Goal: Use online tool/utility: Utilize a website feature to perform a specific function

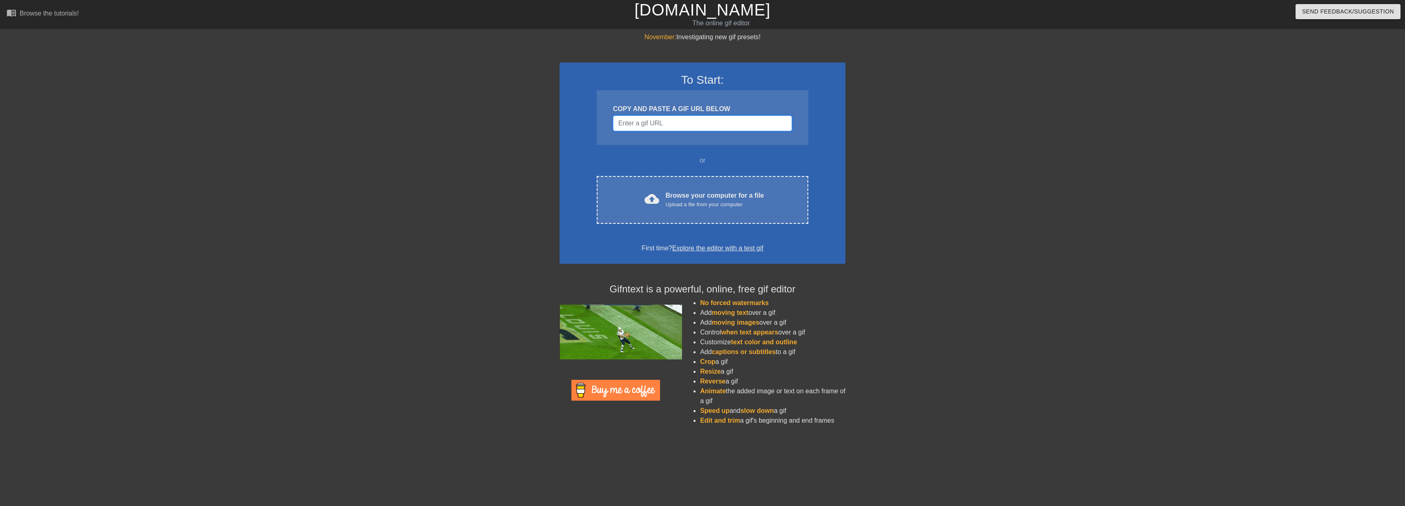
click at [740, 123] on input "Username" at bounding box center [702, 124] width 179 height 16
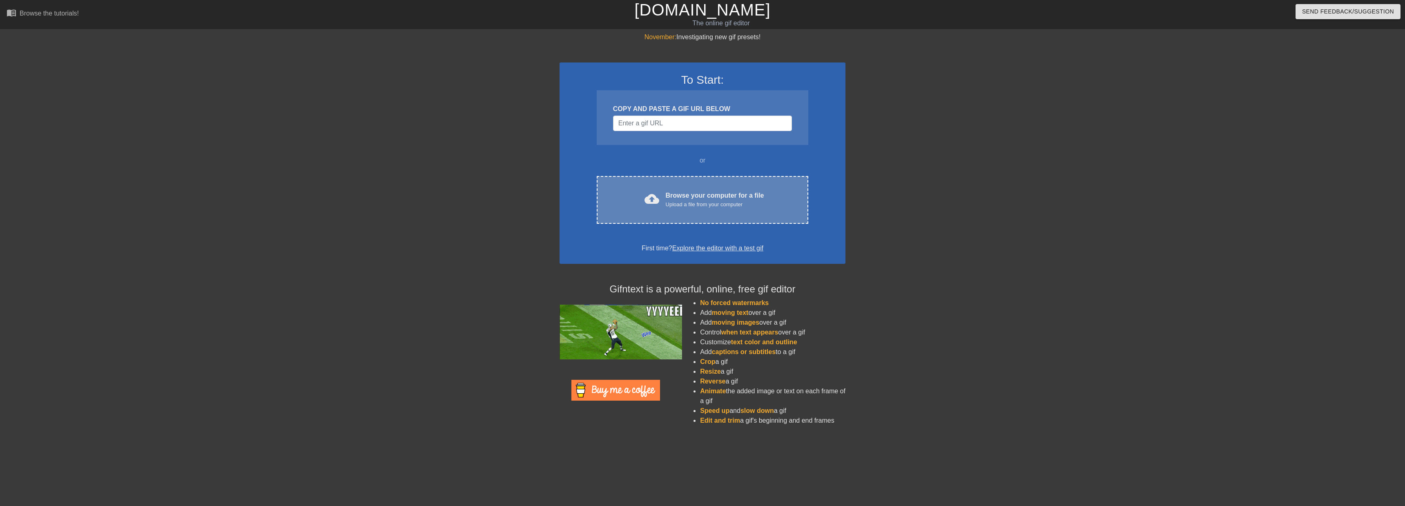
click at [732, 195] on div "Browse your computer for a file Upload a file from your computer" at bounding box center [715, 200] width 98 height 18
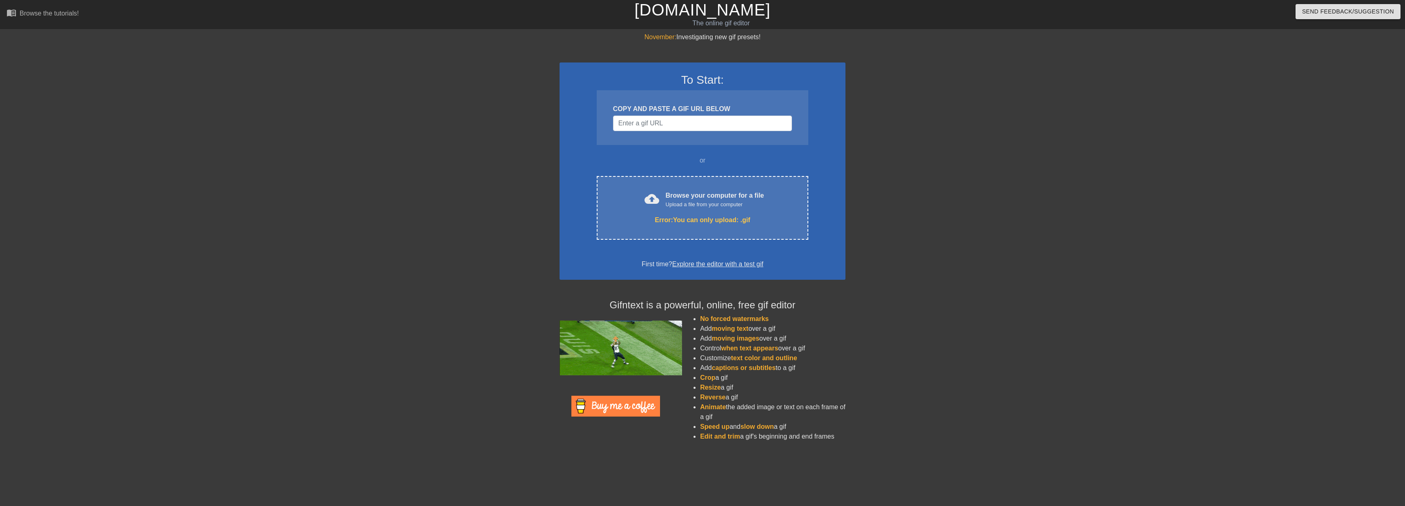
click at [728, 330] on span "moving text" at bounding box center [730, 328] width 37 height 7
click at [691, 123] on input "Username" at bounding box center [702, 124] width 179 height 16
paste input "javascript:void(0)"
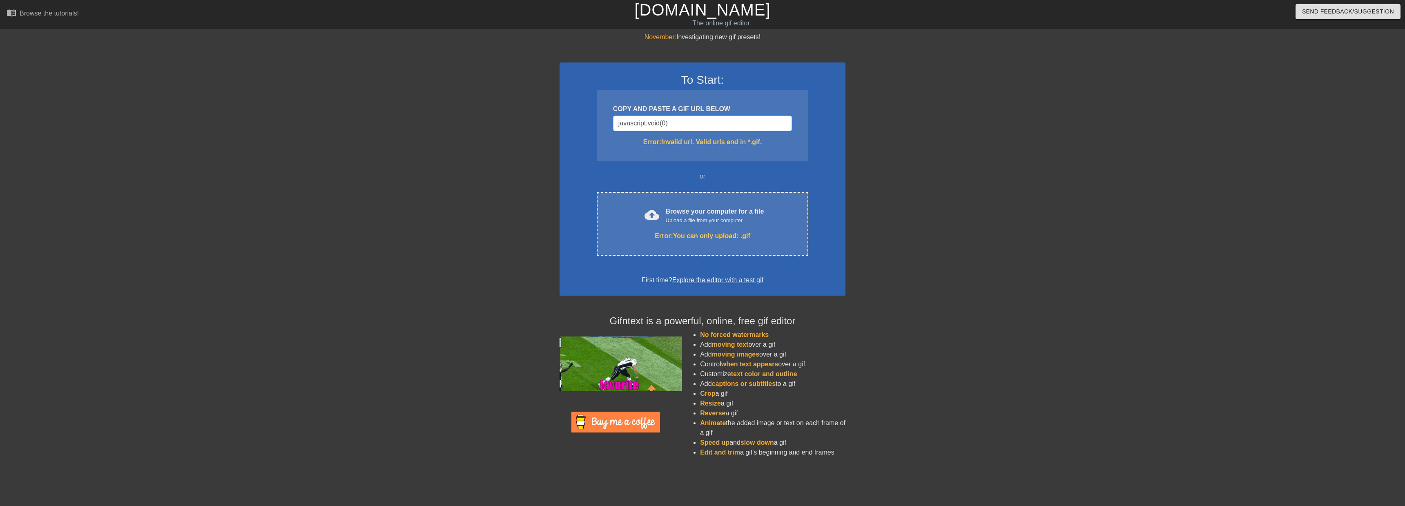
type input "javascript:void(0)"
click at [687, 169] on div "To Start: COPY AND PASTE A GIF URL BELOW javascript:void(0) Error: Invalid url.…" at bounding box center [703, 179] width 286 height 233
click at [729, 111] on div "COPY AND PASTE A GIF URL BELOW" at bounding box center [702, 109] width 179 height 10
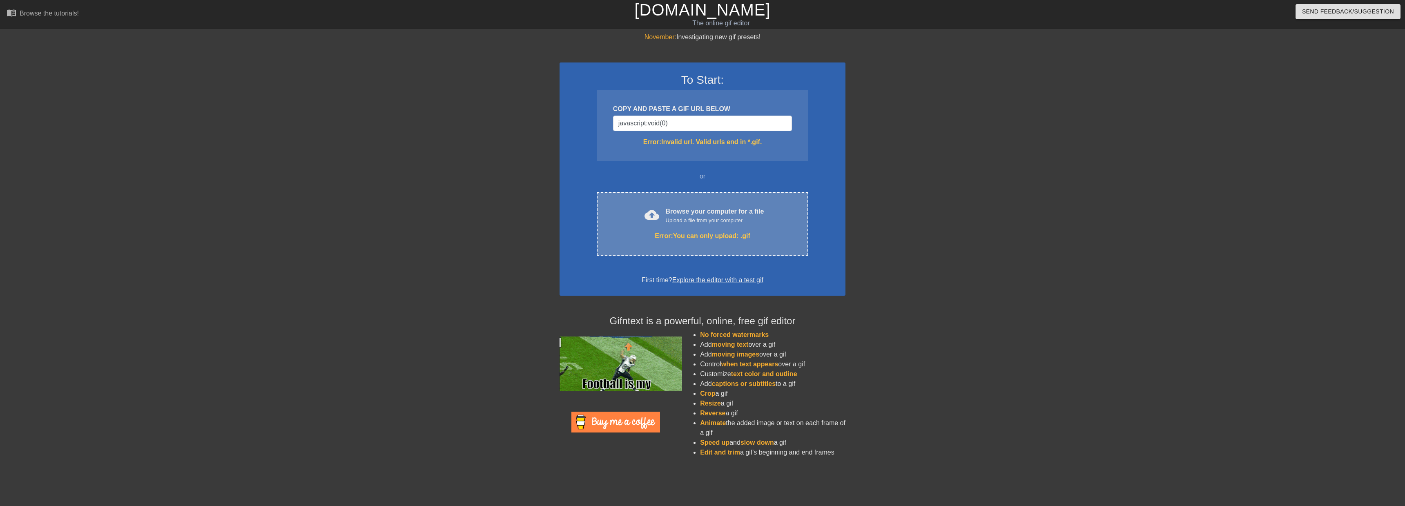
click at [702, 234] on div "Error: You can only upload: .gif" at bounding box center [702, 236] width 177 height 10
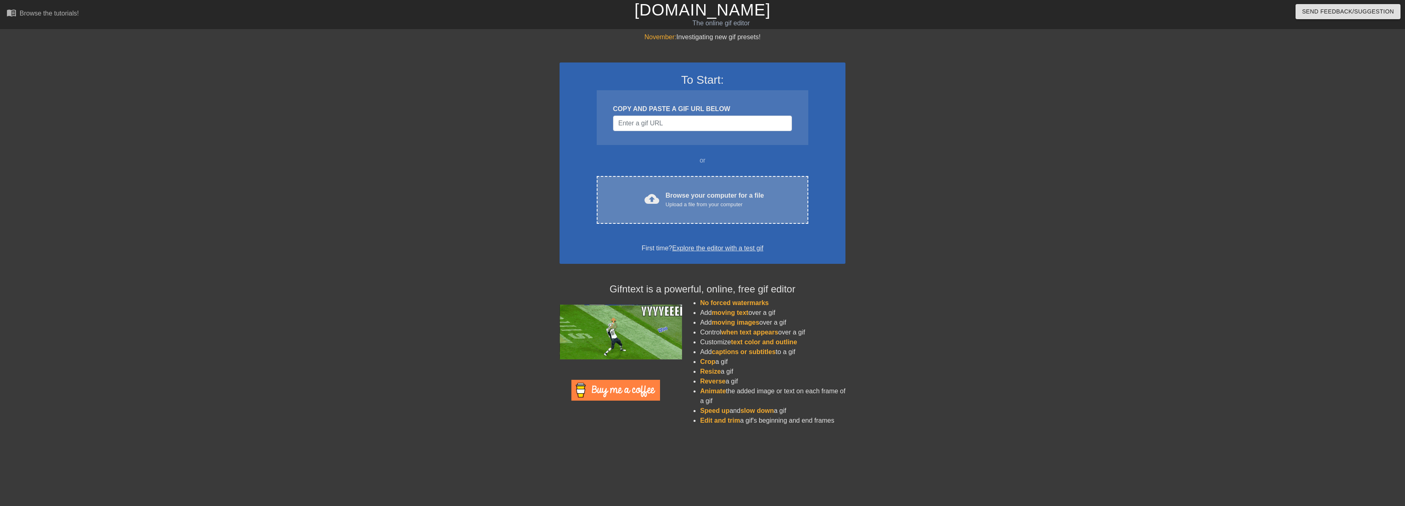
click at [713, 194] on div "Browse your computer for a file Upload a file from your computer" at bounding box center [715, 200] width 98 height 18
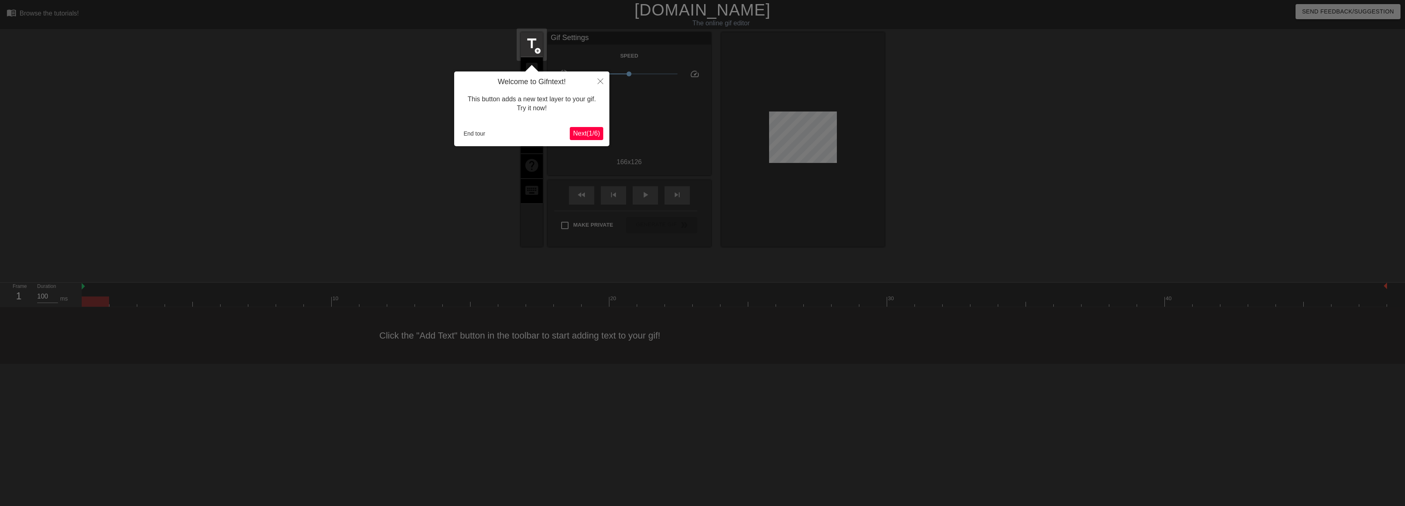
click at [592, 132] on span "Next ( 1 / 6 )" at bounding box center [586, 133] width 27 height 7
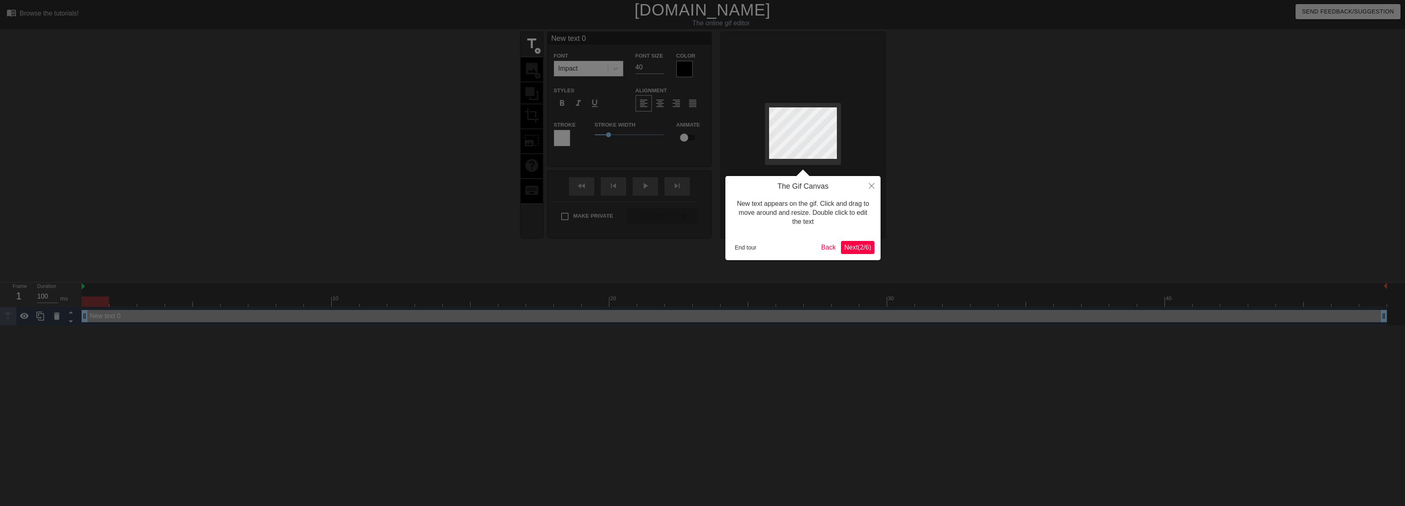
click at [860, 248] on span "Next ( 2 / 6 )" at bounding box center [858, 247] width 27 height 7
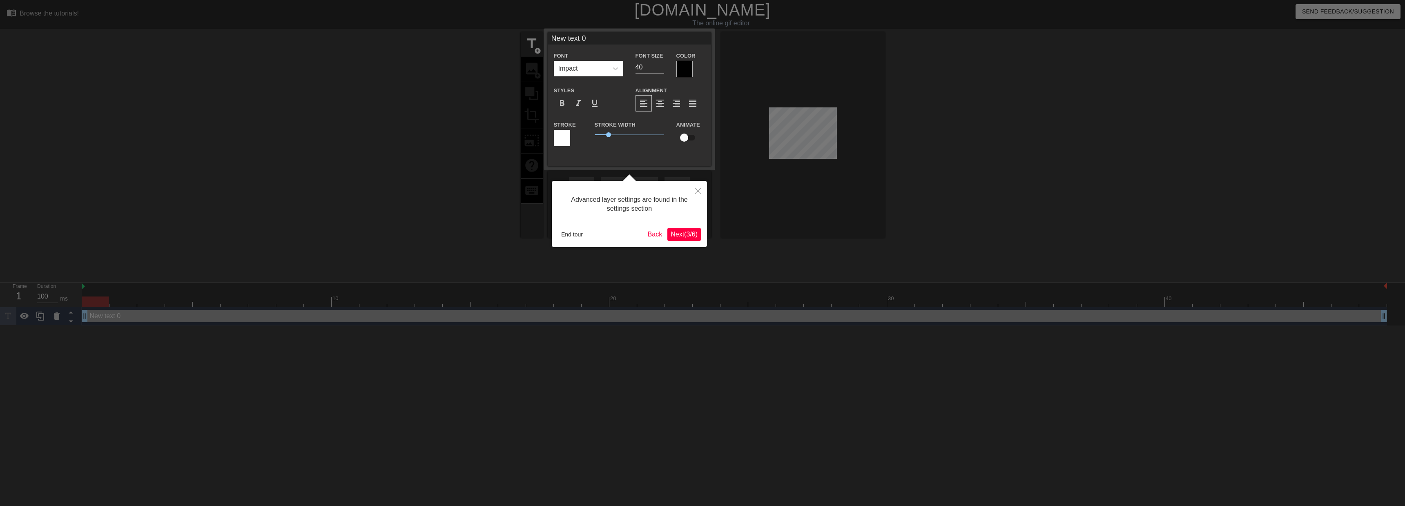
click at [681, 234] on span "Next ( 3 / 6 )" at bounding box center [684, 234] width 27 height 7
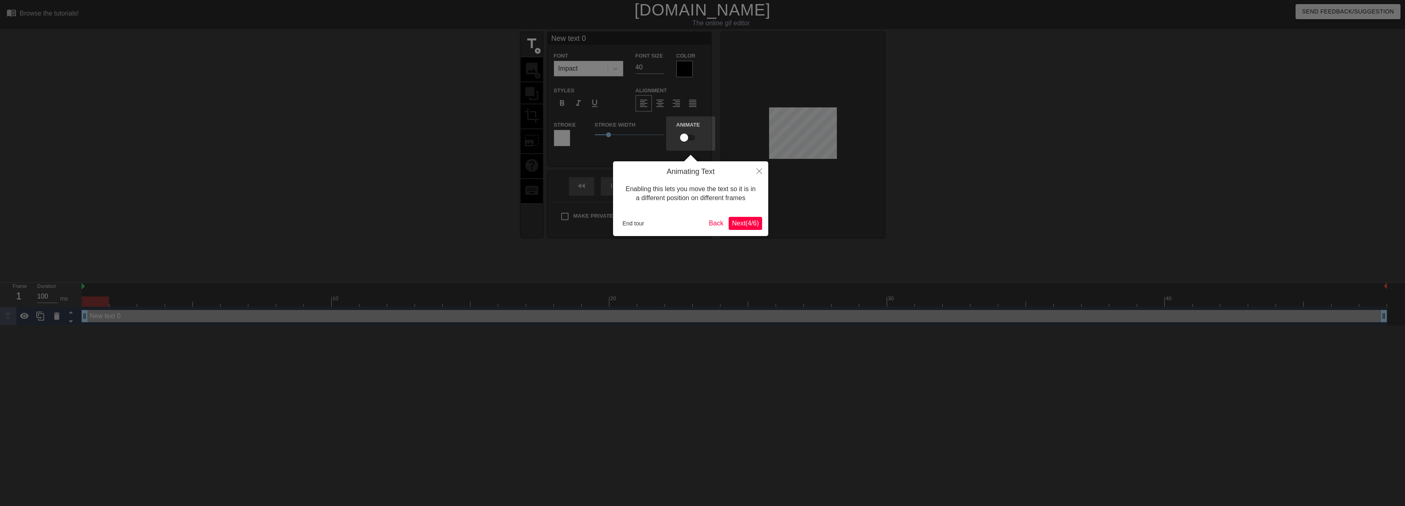
click at [748, 228] on button "Next ( 4 / 6 )" at bounding box center [746, 223] width 34 height 13
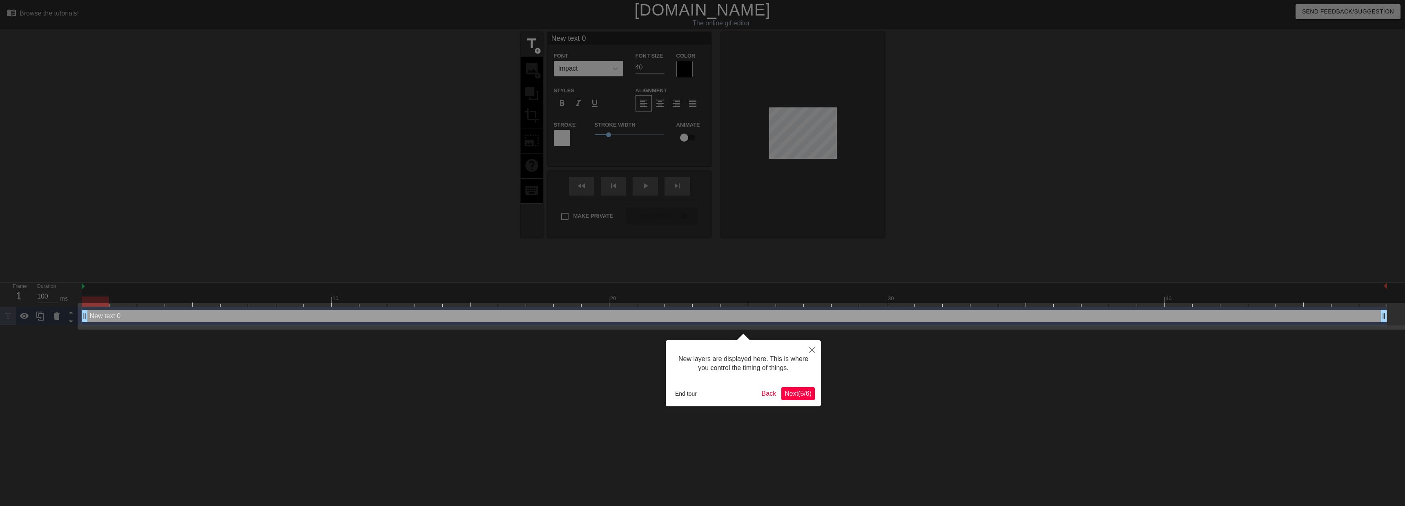
click at [796, 397] on span "Next ( 5 / 6 )" at bounding box center [798, 393] width 27 height 7
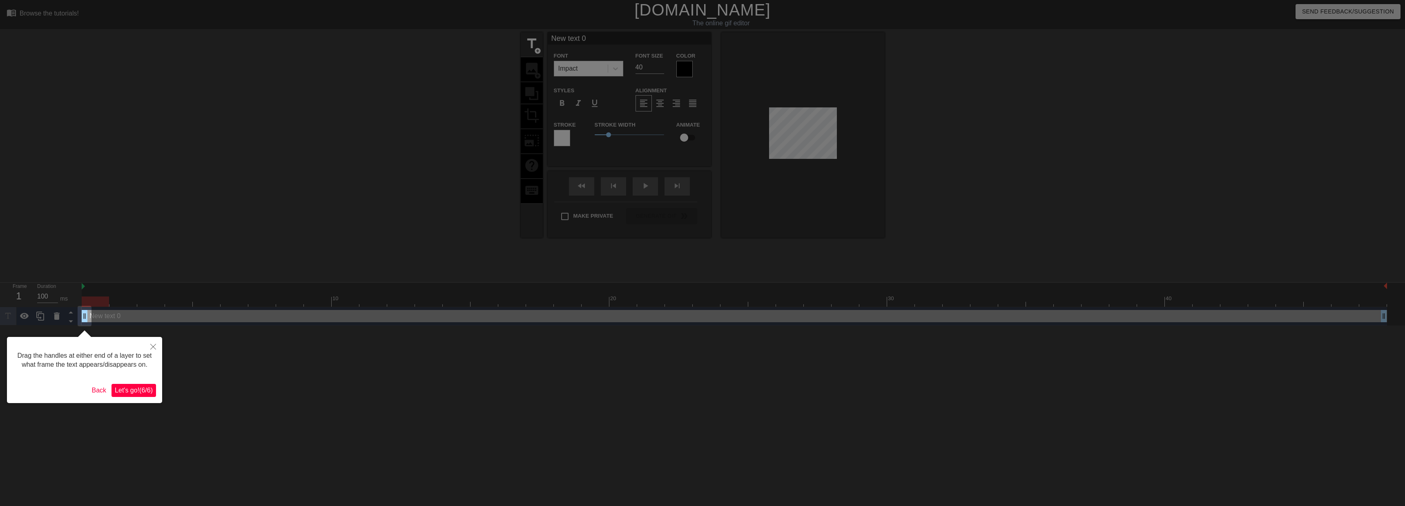
click at [125, 397] on button "Let's go! ( 6 / 6 )" at bounding box center [134, 390] width 45 height 13
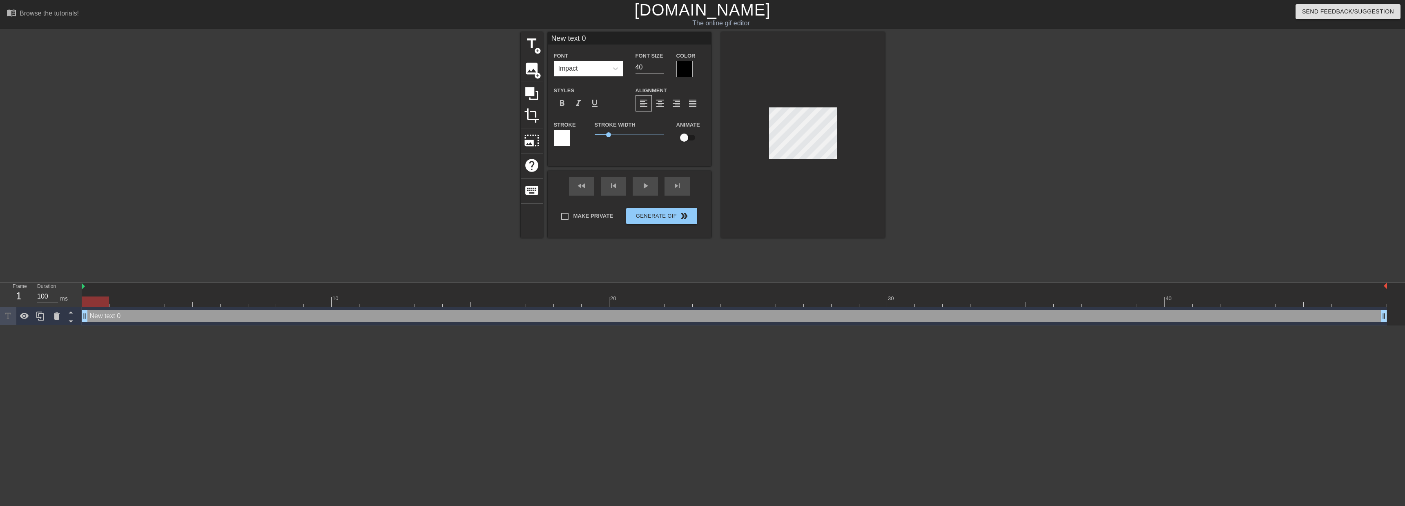
scroll to position [1, 3]
type input "о"
type textarea "о"
type input "он"
type textarea "он"
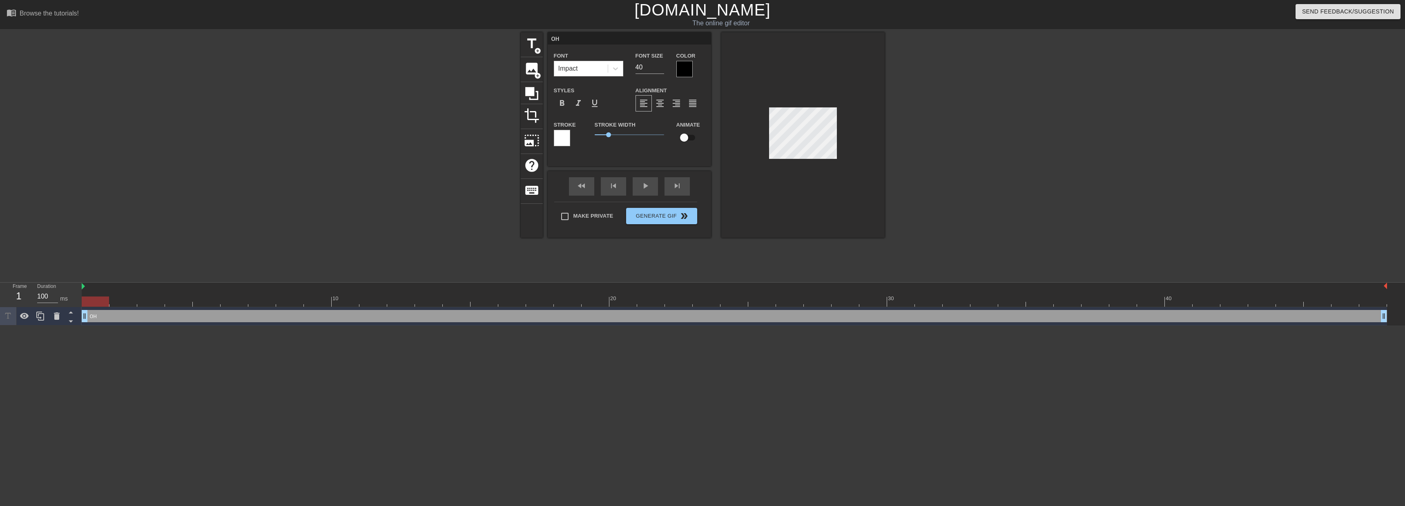
type input "он"
type textarea "он"
type input "он н"
type textarea "он н"
type input "он не"
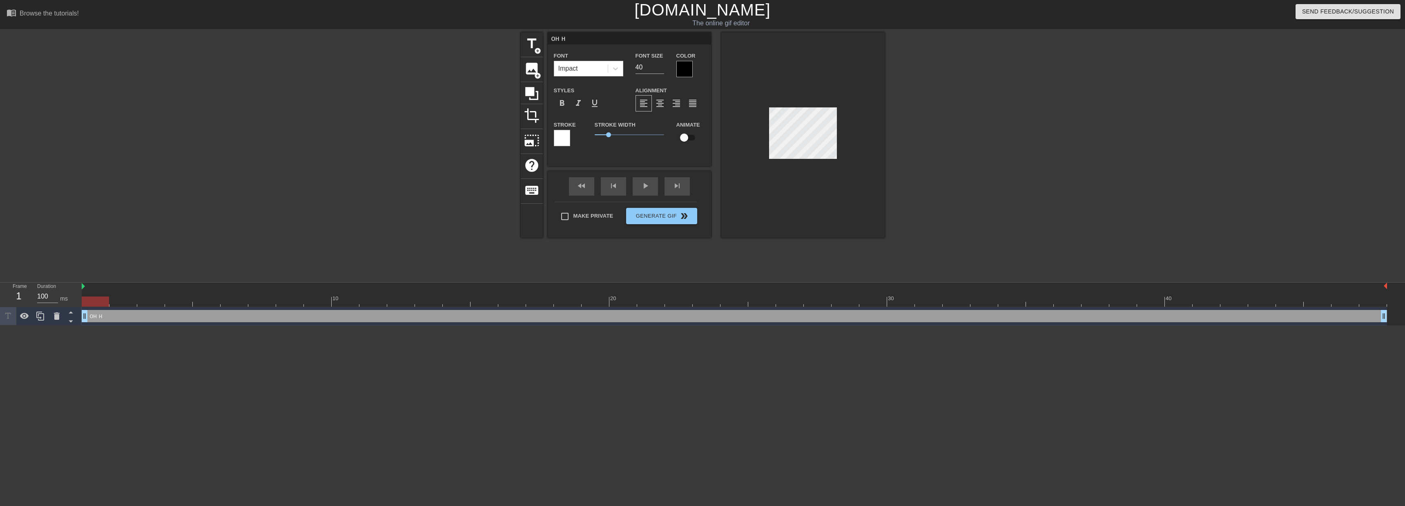
type textarea "он не"
type input "он не"
type textarea "он не"
type input "он не с"
type textarea "он не с"
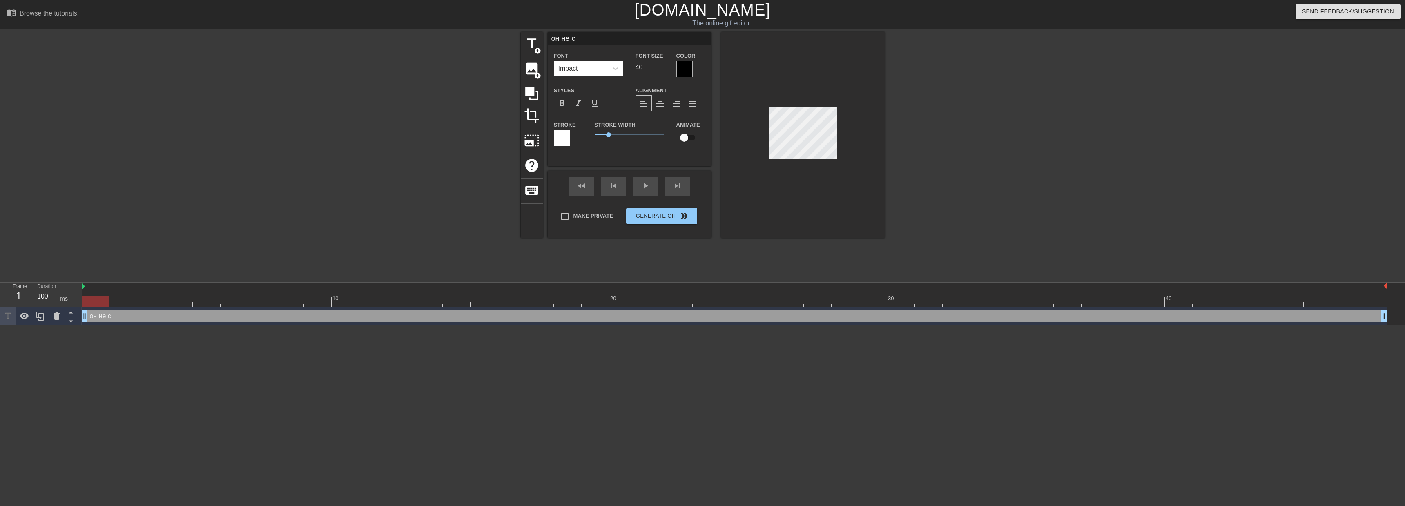
type input "он не сп"
type textarea "он не сп"
type input "он не спи"
type textarea "он не спи"
type input "он не спис"
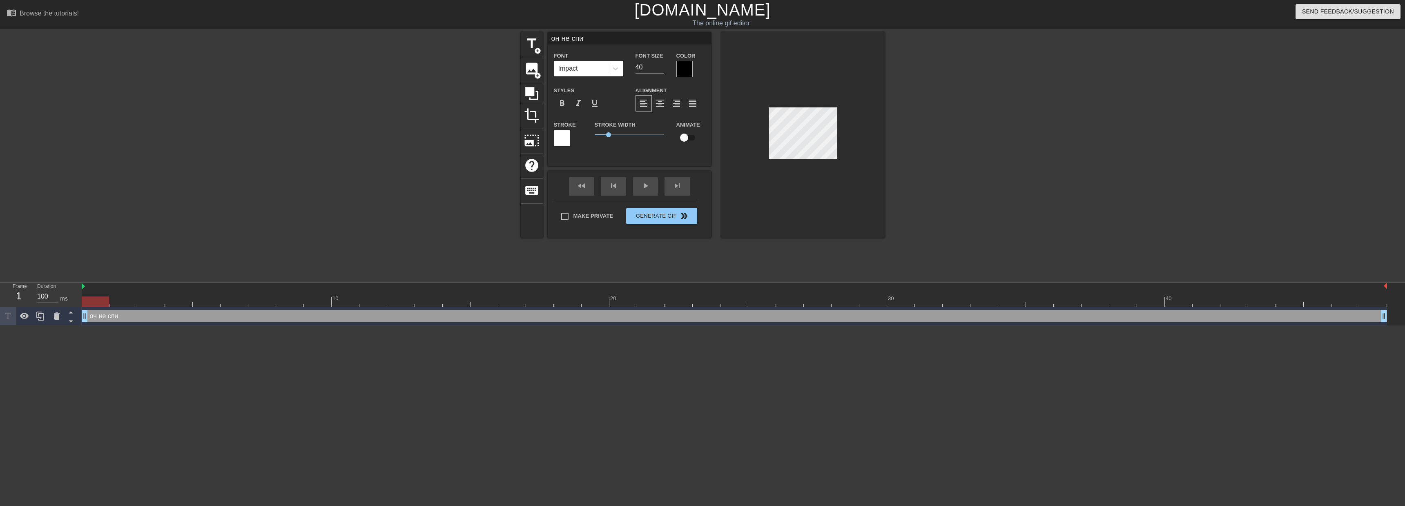
type textarea "он не спис"
type input "он не списа"
type textarea "он не списа"
type input "он не списал"
type textarea "он не списал"
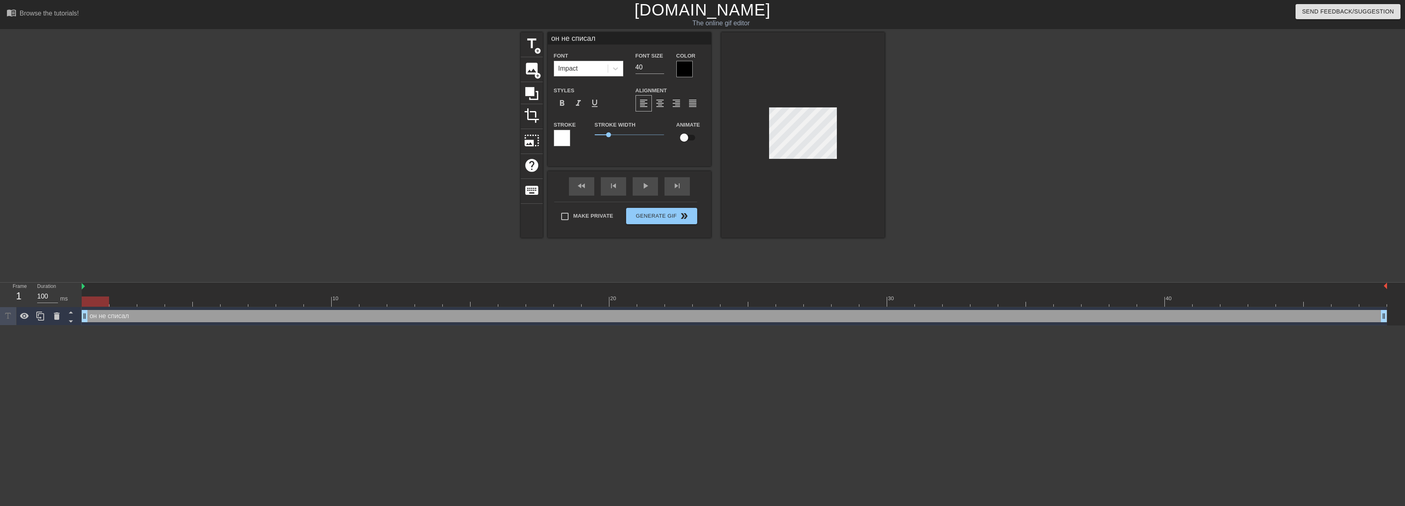
type input "он не списал"
type textarea "он не списал"
type input "он не списал [PERSON_NAME]"
type textarea "он не списал [PERSON_NAME]"
type input "он не списал тр"
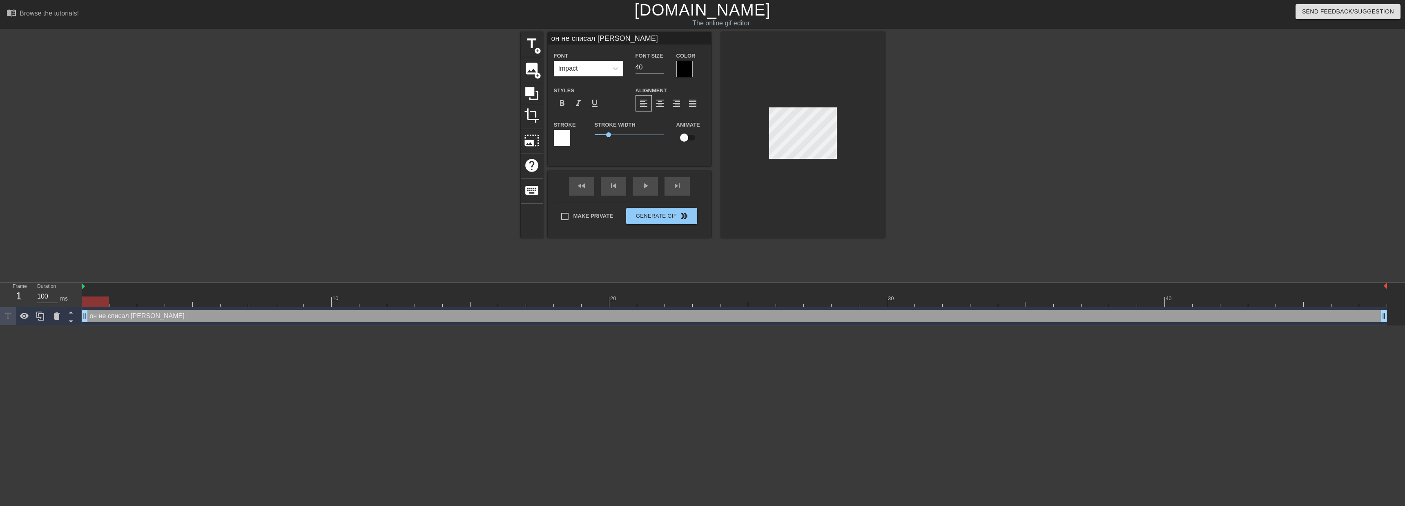
type textarea "он не списал тр"
type input "он не списал тру"
type textarea "он не списал тру"
type input "он не списал труд"
type textarea "он не списал труд"
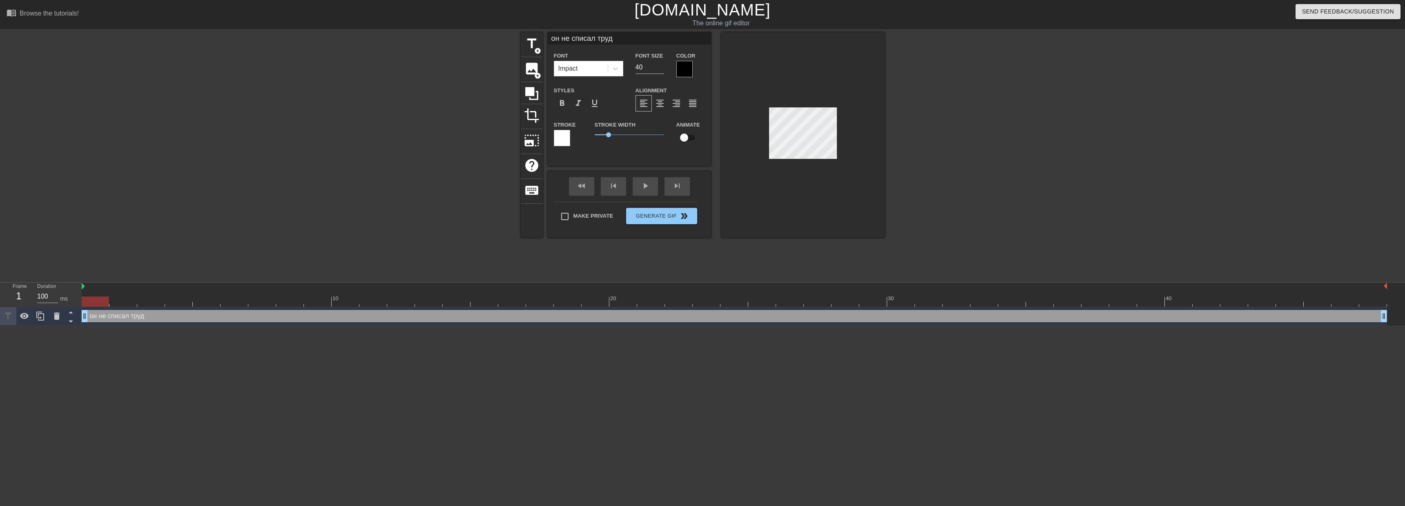
type input "он не списал трудо"
type textarea "он не списал трудо"
type input "он не списал трудос"
type textarea "он не списал трудос"
type input "он не списал трудост"
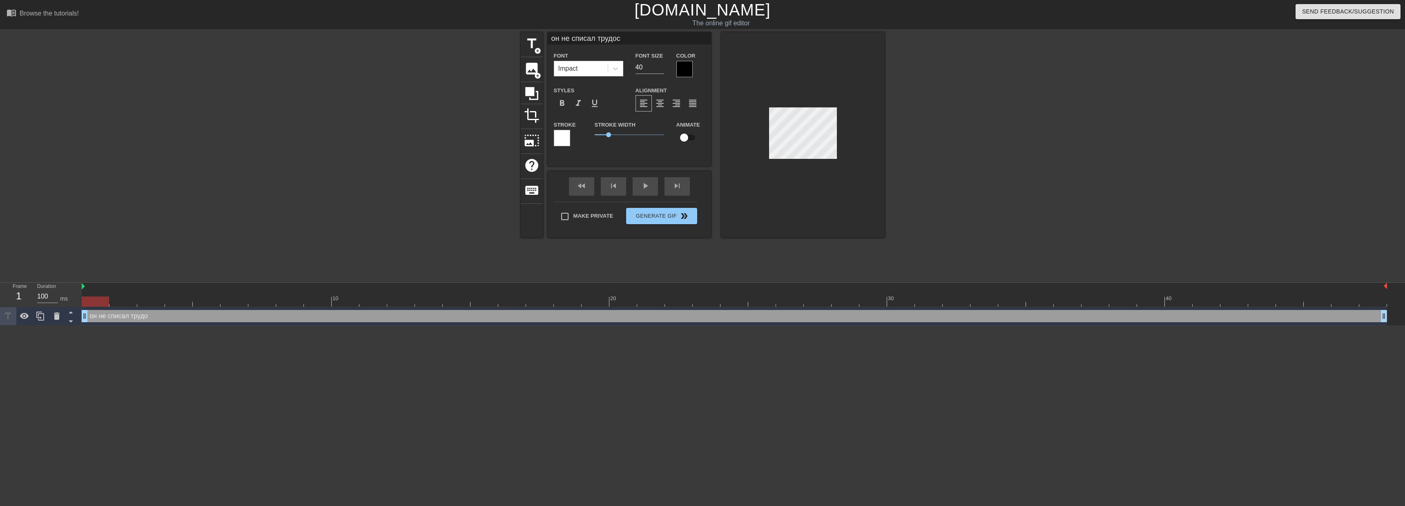
type textarea "он не списал трудост"
type input "он не списал трудос"
type textarea "он не списал трудос"
type input "он не списал трудо"
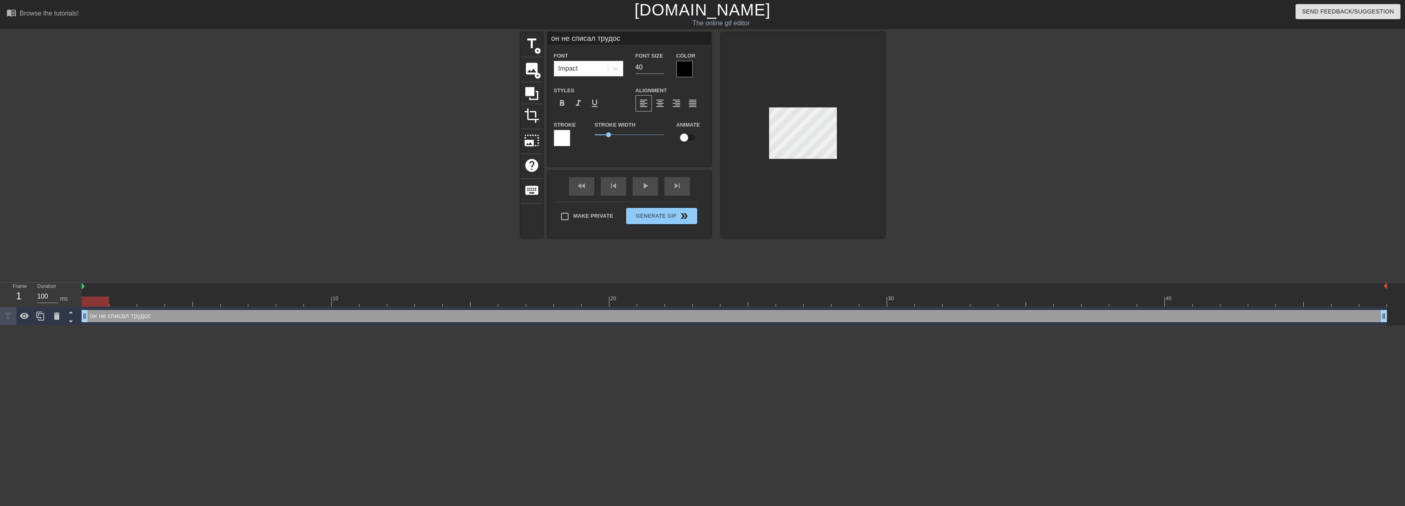
type textarea "он не списал трудо"
type input "он не списал трудоз"
type textarea "он не списал трудоз"
type input "он не списал трудоза"
type textarea "он не списал трудоза"
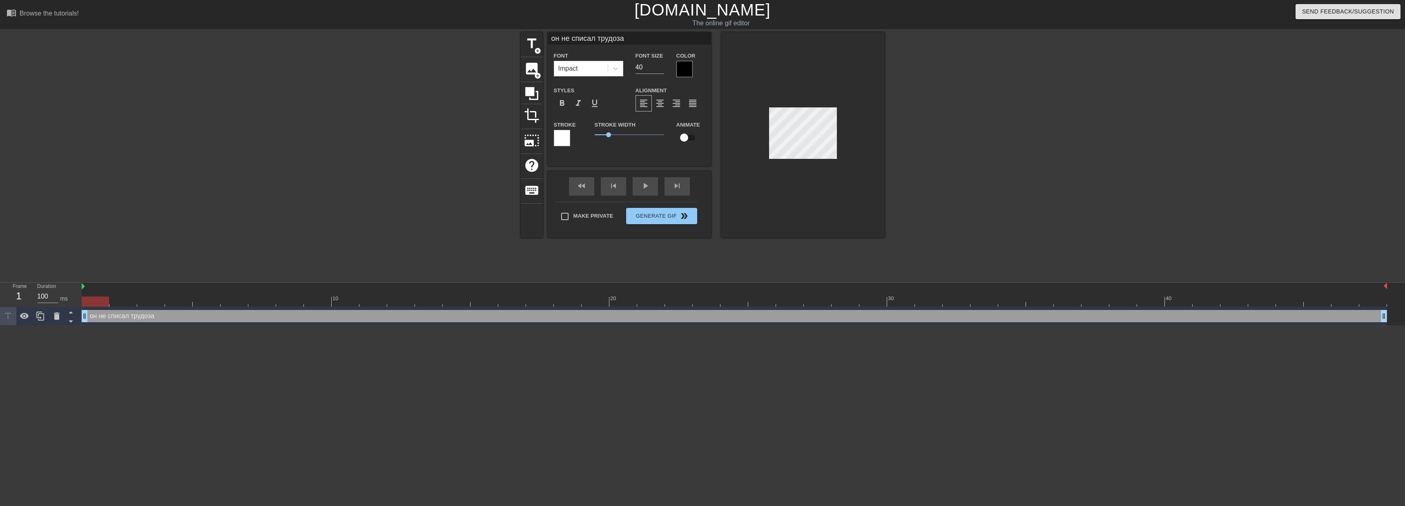
type input "он не списал трудозат"
type textarea "он не списал трудозат"
type input "он не списал трудозатр"
type textarea "он не списал трудозатр"
type input "он не списал трудозатра"
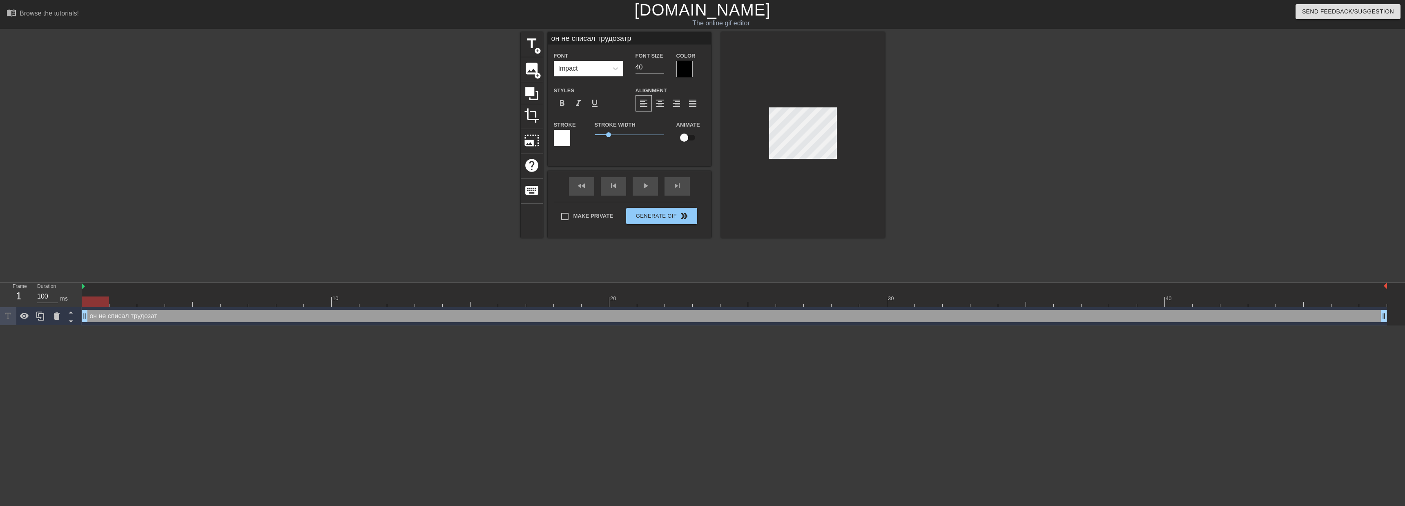
type textarea "он не списал трудозатра"
type input "он не списал трудозатрат"
type textarea "он не списал трудозатрат"
type input "он не списал трудозатраты"
type textarea "он не списал трудозатраты"
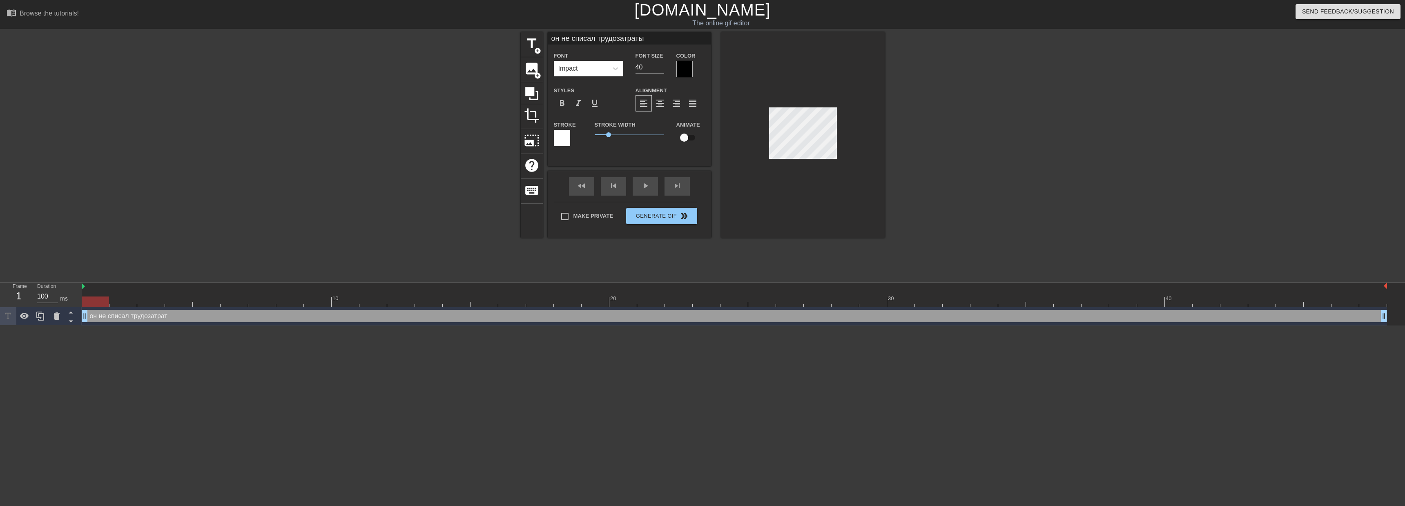
scroll to position [1, 6]
click at [837, 159] on div at bounding box center [803, 135] width 163 height 206
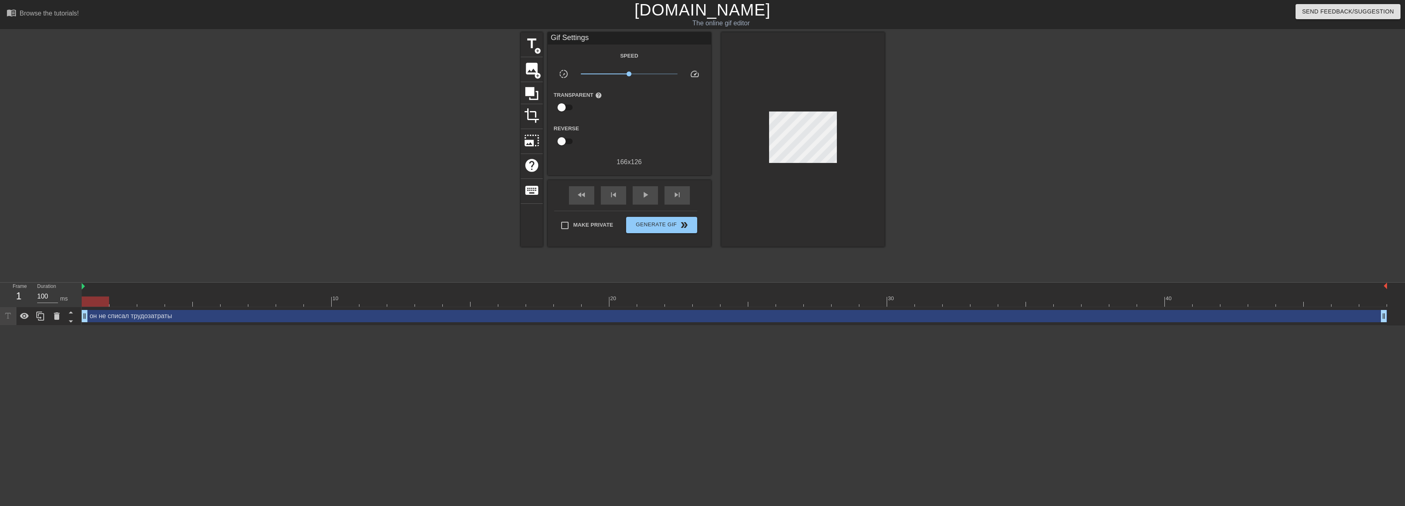
click at [112, 318] on div "он не списал трудозатраты drag_handle drag_handle" at bounding box center [735, 316] width 1306 height 12
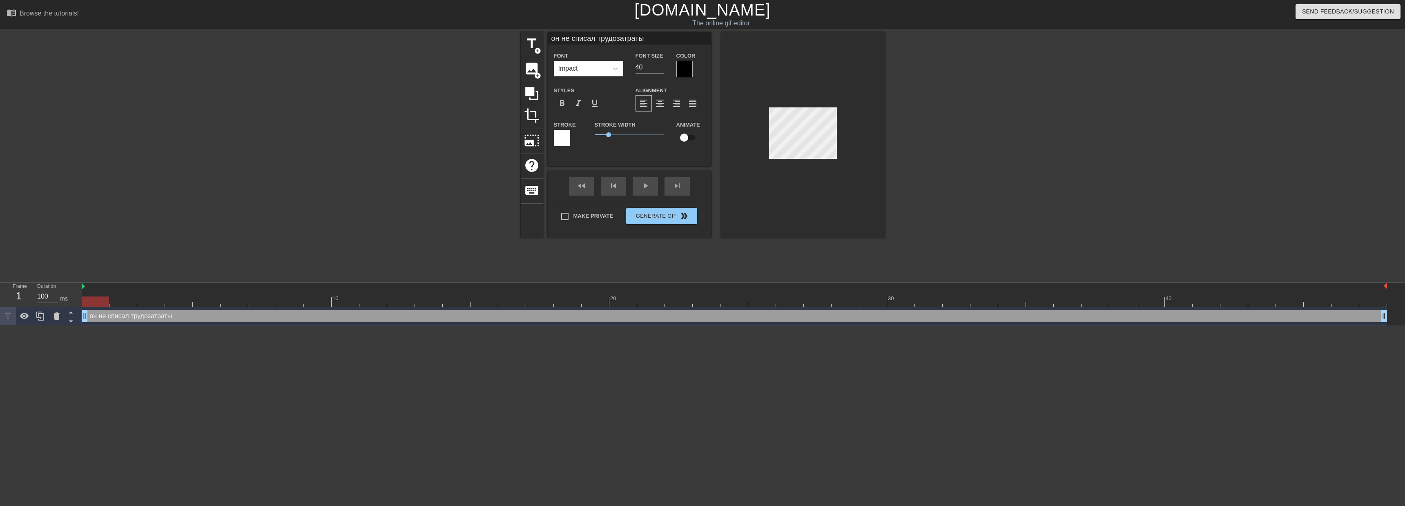
click at [645, 244] on div "title add_circle image add_circle crop photo_size_select_large help keyboard он…" at bounding box center [703, 154] width 364 height 245
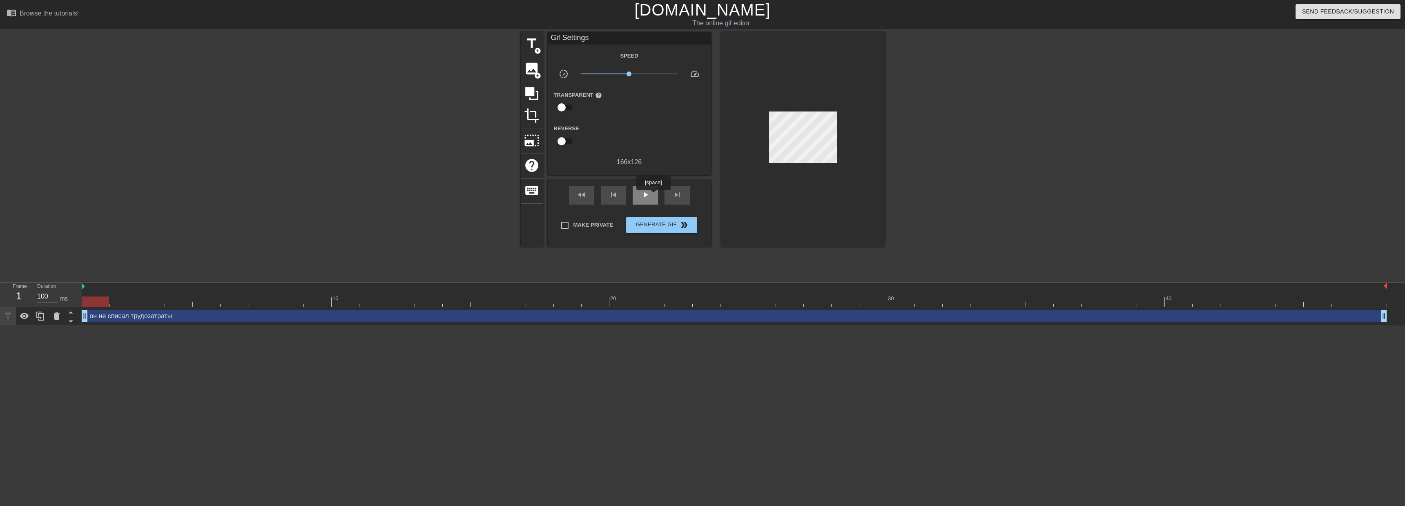
click at [655, 196] on div "play_arrow" at bounding box center [645, 195] width 25 height 18
drag, startPoint x: 630, startPoint y: 77, endPoint x: 641, endPoint y: 77, distance: 11.0
click at [641, 77] on span "x1.78" at bounding box center [629, 74] width 97 height 10
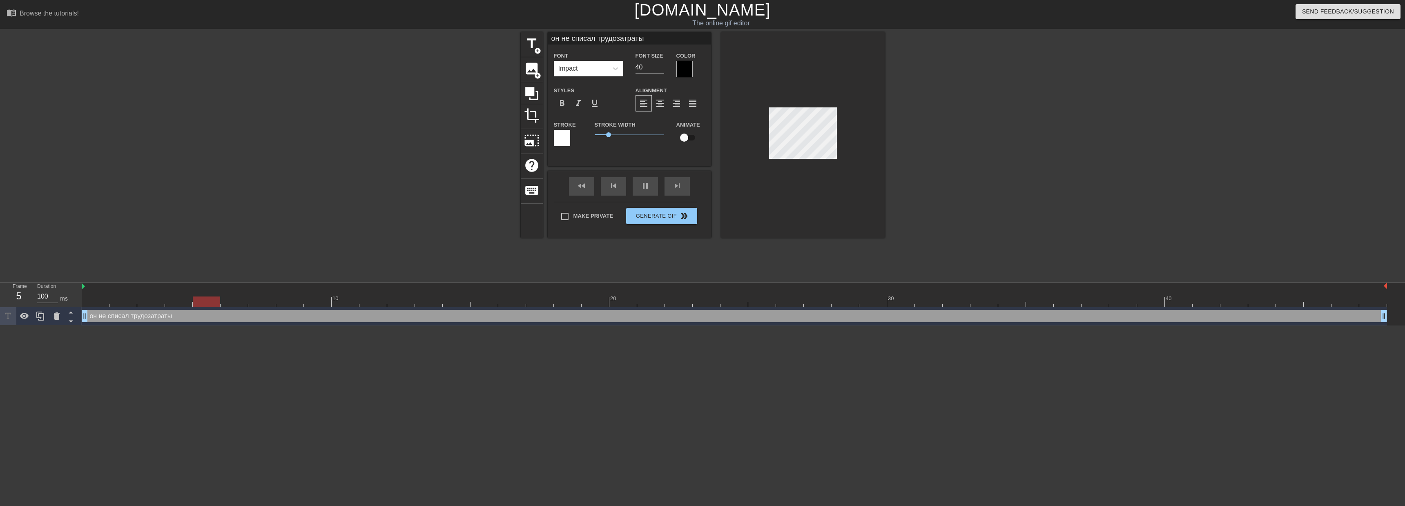
click at [837, 110] on div at bounding box center [803, 135] width 163 height 206
click at [863, 132] on div at bounding box center [803, 135] width 163 height 206
drag, startPoint x: 615, startPoint y: 135, endPoint x: 601, endPoint y: 143, distance: 15.8
click at [601, 143] on div "Stroke Width 0.5" at bounding box center [630, 137] width 82 height 34
click at [640, 69] on input "40" at bounding box center [650, 67] width 29 height 13
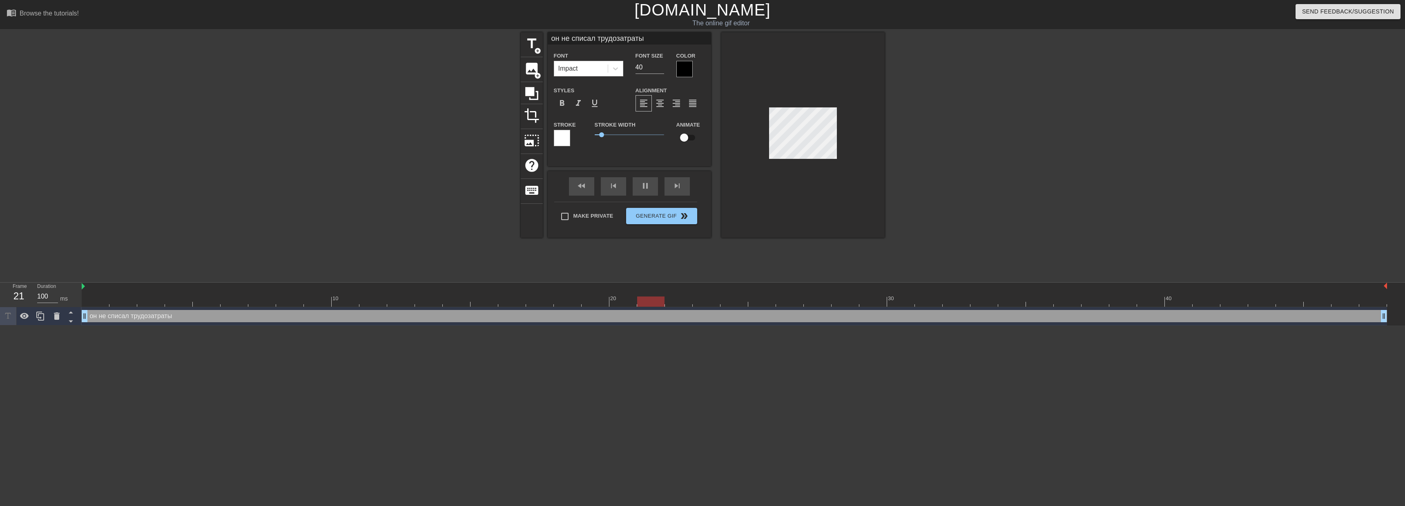
scroll to position [1, 1]
click at [652, 68] on input "40" at bounding box center [650, 67] width 29 height 13
type input "1"
type input "4"
type input "30"
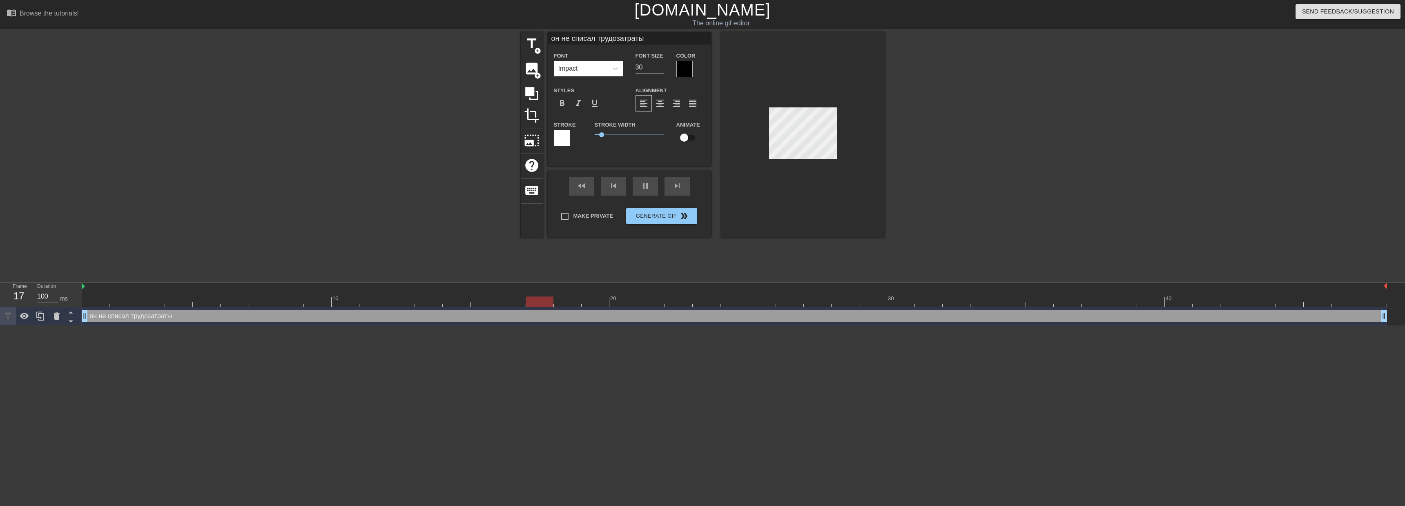
scroll to position [1, 3]
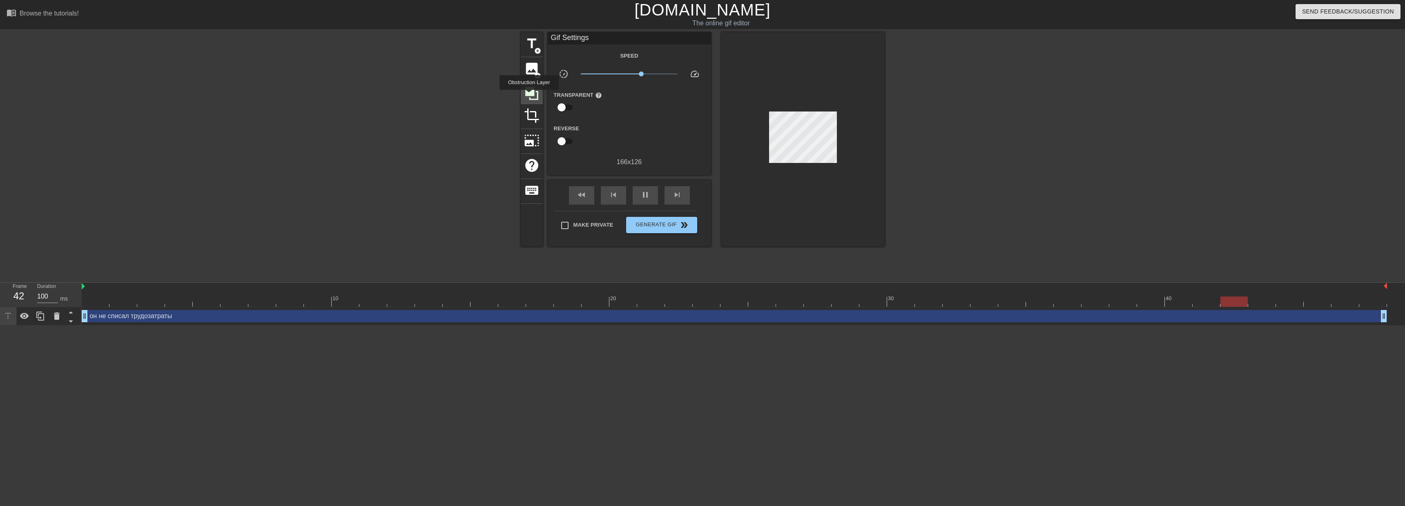
click at [530, 96] on icon at bounding box center [532, 94] width 16 height 16
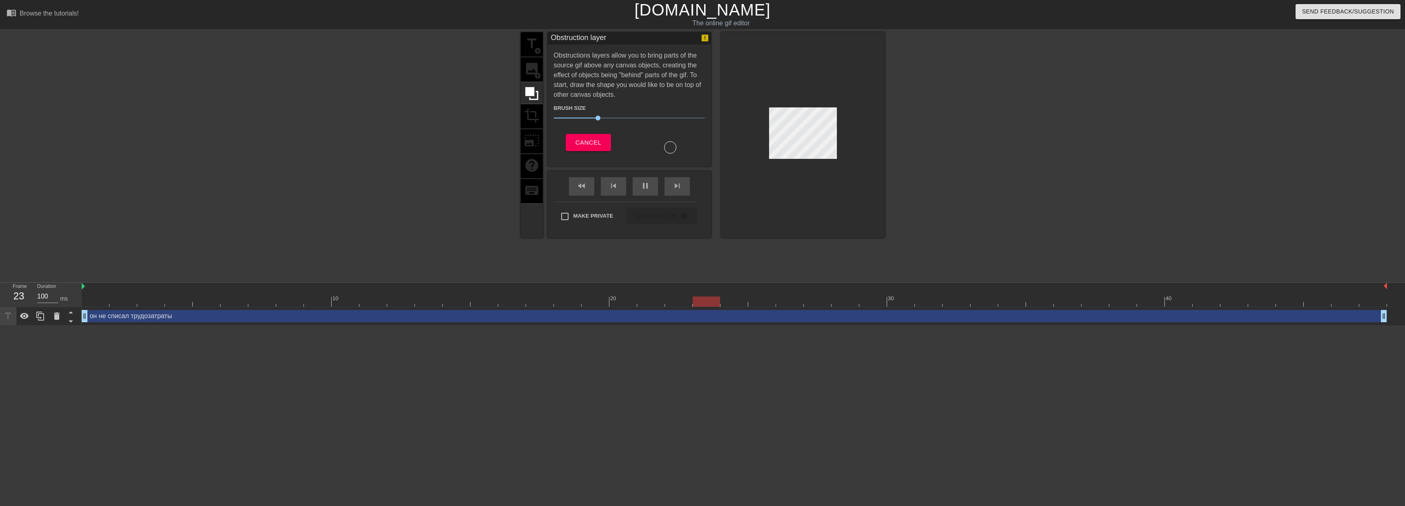
click at [529, 111] on div "title add_circle image add_circle crop photo_size_select_large help keyboard" at bounding box center [532, 135] width 22 height 206
click at [529, 114] on div "title add_circle image add_circle crop photo_size_select_large help keyboard" at bounding box center [532, 135] width 22 height 206
click at [528, 118] on div "title add_circle image add_circle crop photo_size_select_large help keyboard" at bounding box center [532, 135] width 22 height 206
click at [577, 141] on span "Cancel" at bounding box center [589, 142] width 26 height 11
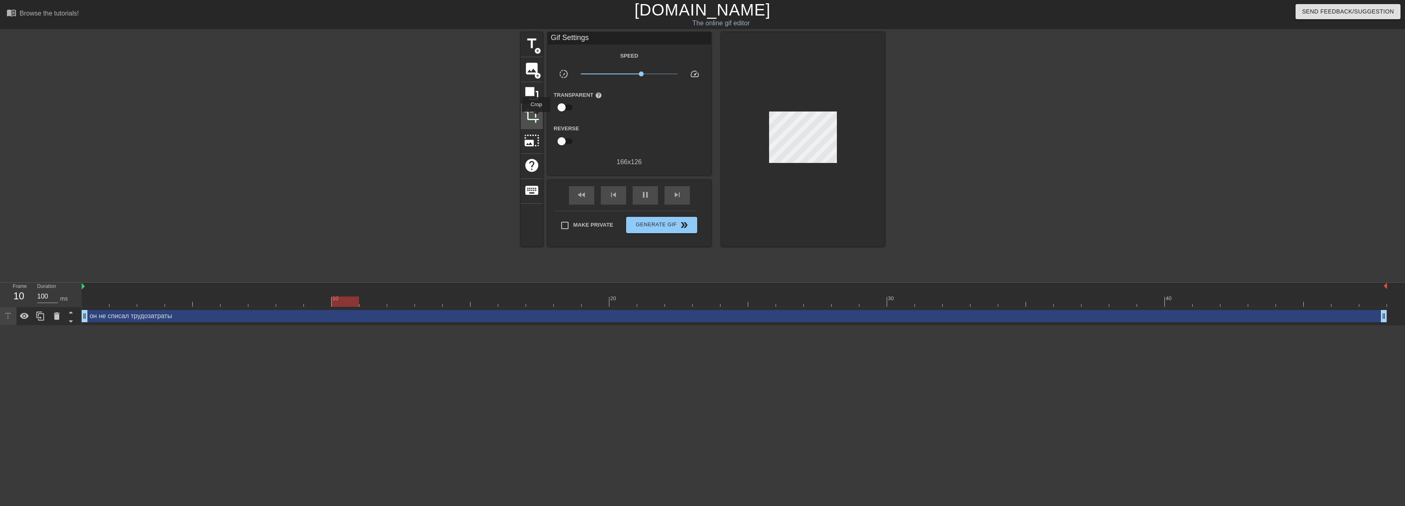
click at [537, 118] on span "crop" at bounding box center [532, 116] width 16 height 16
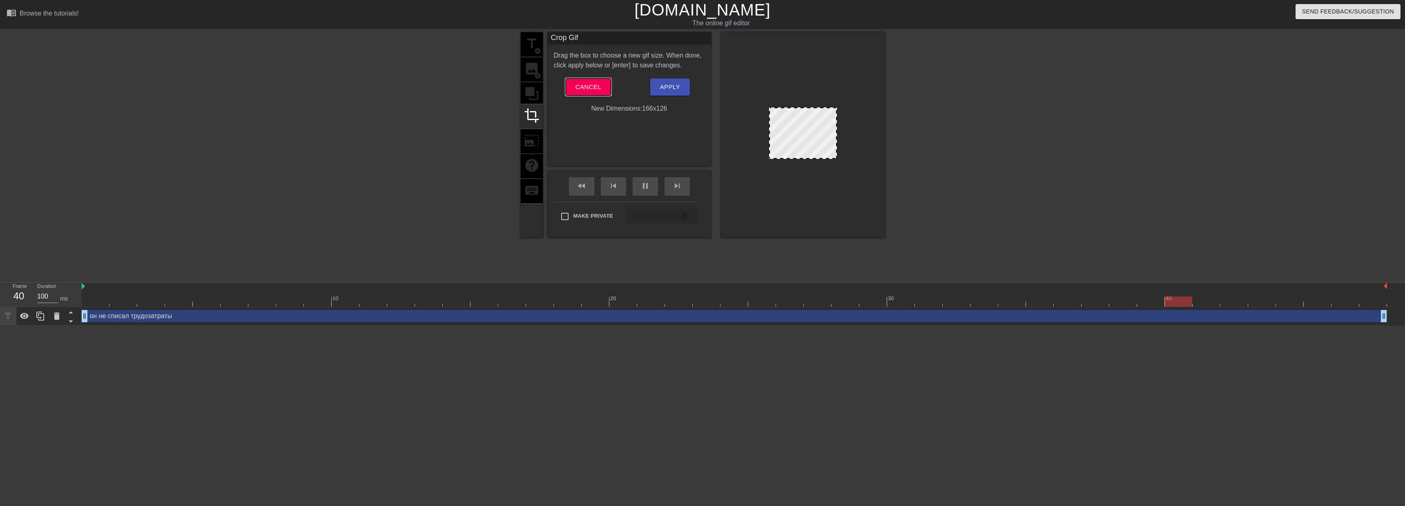
click at [579, 92] on span "Cancel" at bounding box center [589, 87] width 26 height 11
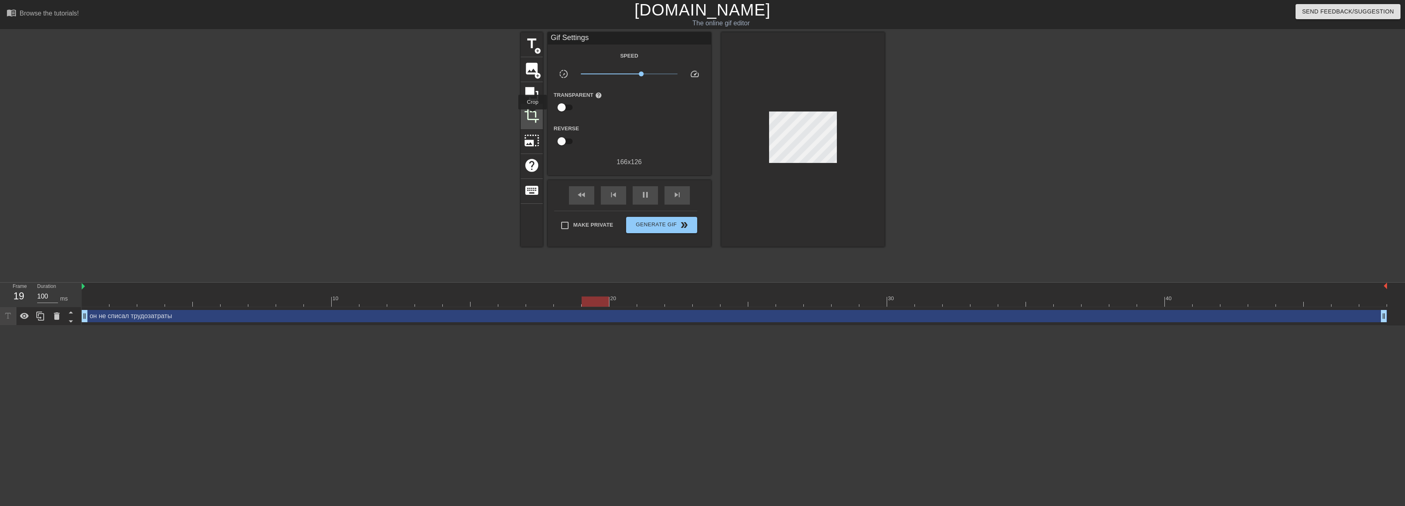
click at [533, 114] on span "crop" at bounding box center [532, 116] width 16 height 16
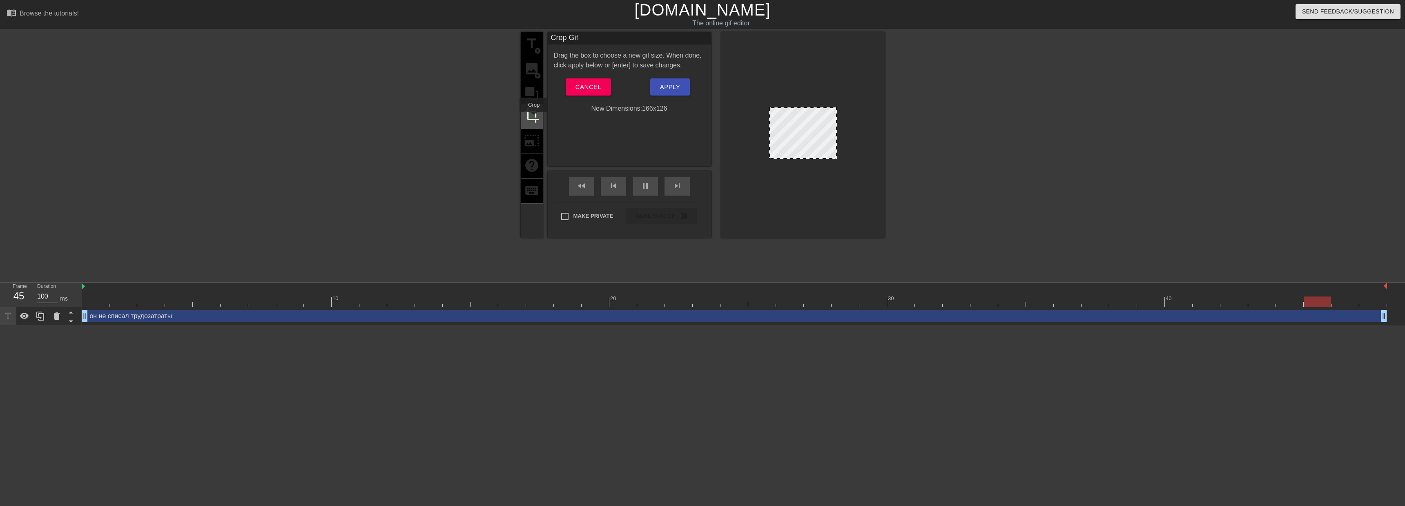
click at [534, 118] on span "crop" at bounding box center [532, 116] width 16 height 16
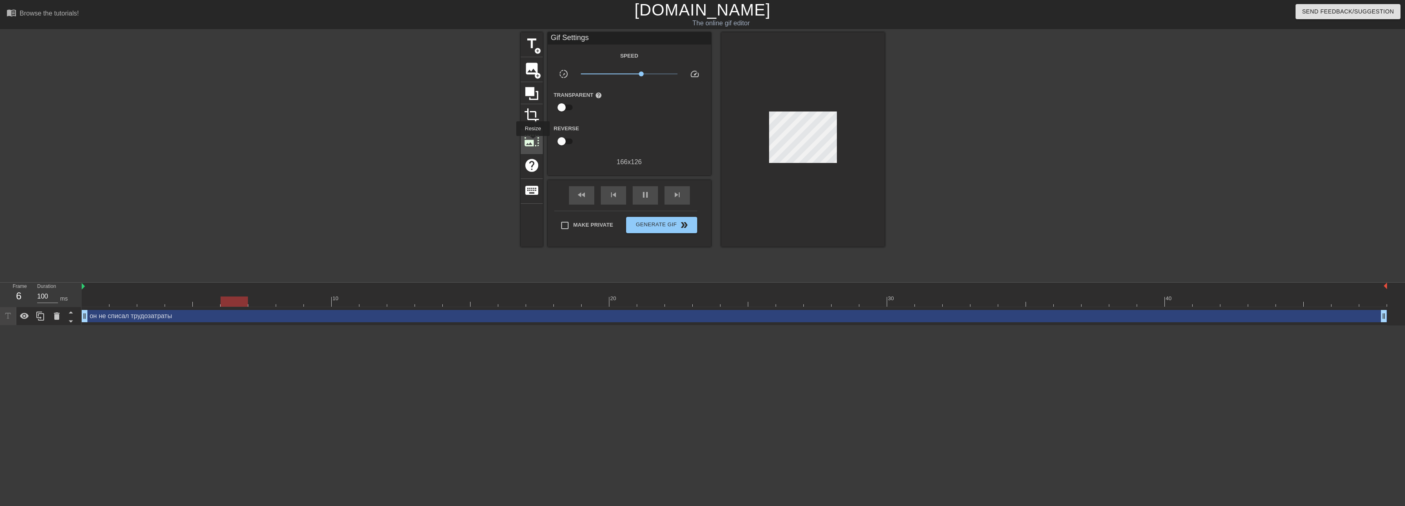
click at [533, 142] on span "photo_size_select_large" at bounding box center [532, 141] width 16 height 16
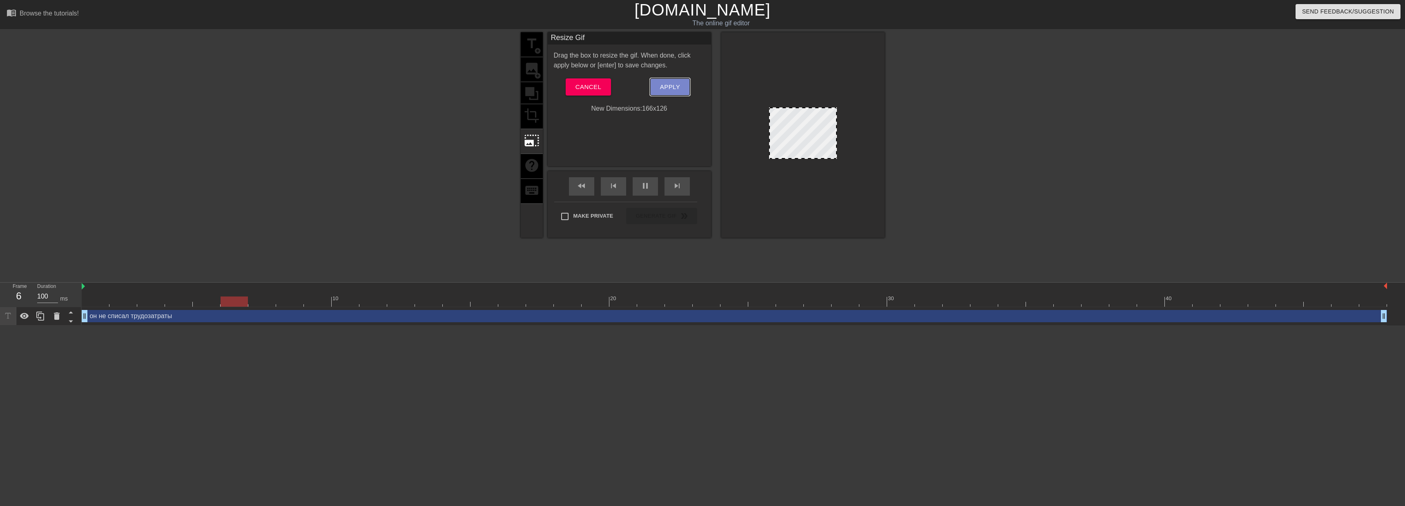
click at [678, 86] on span "Apply" at bounding box center [670, 87] width 20 height 11
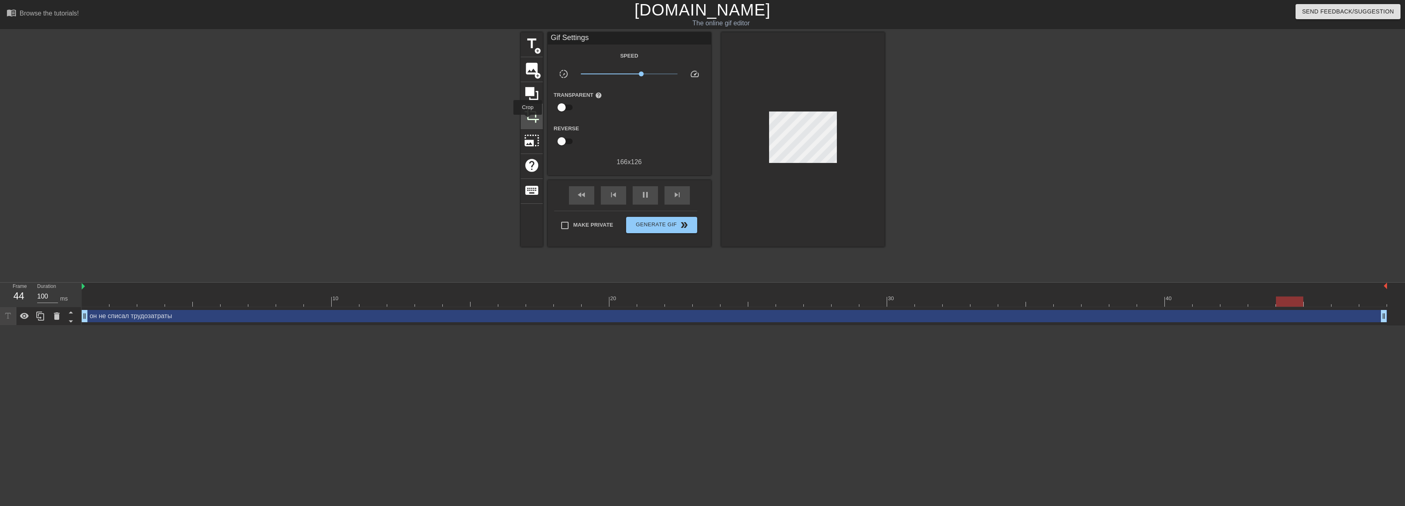
click at [528, 121] on span "crop" at bounding box center [532, 116] width 16 height 16
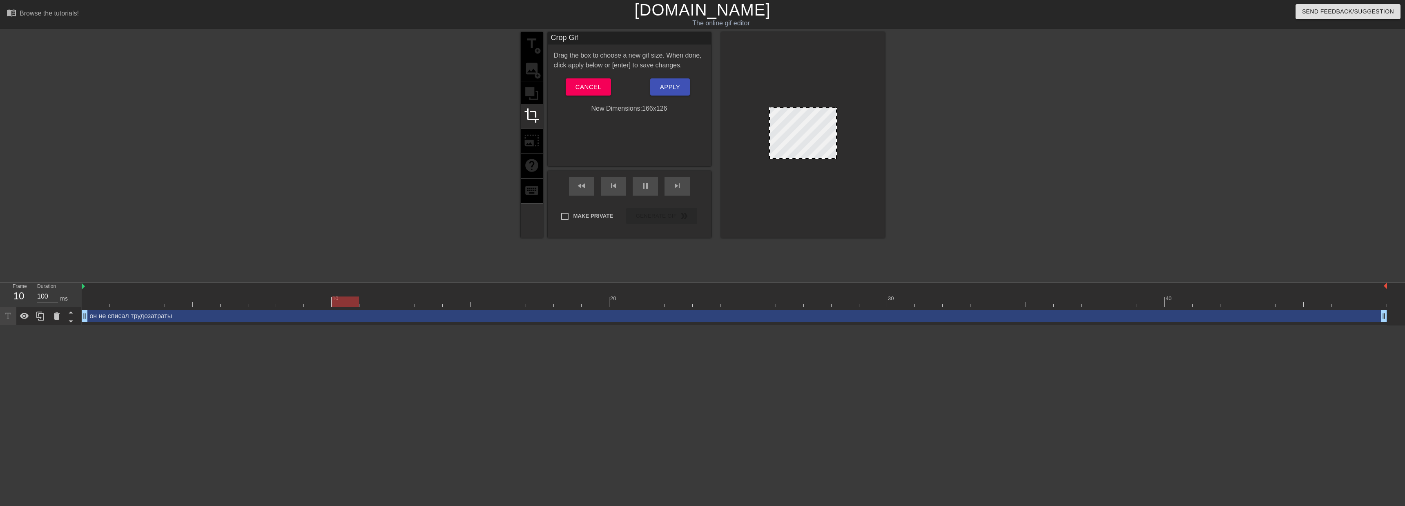
click at [622, 108] on div "New Dimensions: 166 x 126" at bounding box center [629, 109] width 163 height 10
drag, startPoint x: 836, startPoint y: 158, endPoint x: 849, endPoint y: 172, distance: 19.1
click at [849, 172] on div at bounding box center [803, 135] width 163 height 206
click at [834, 160] on div at bounding box center [803, 135] width 163 height 206
drag, startPoint x: 836, startPoint y: 109, endPoint x: 865, endPoint y: 85, distance: 38.2
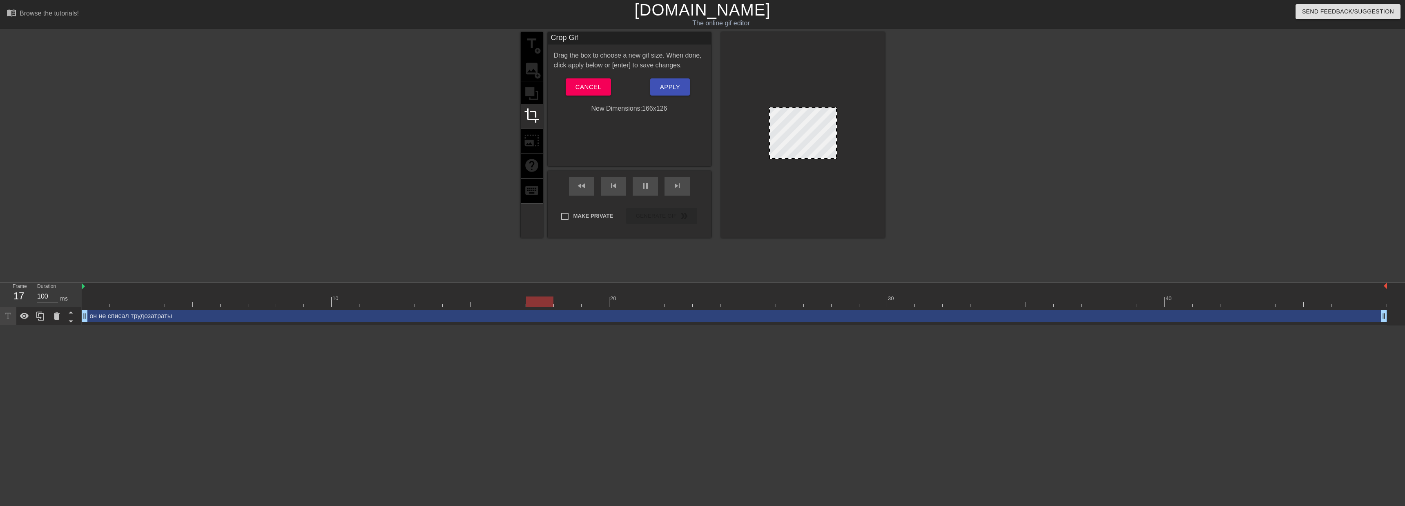
click at [865, 85] on div at bounding box center [803, 135] width 163 height 206
click at [836, 110] on div at bounding box center [836, 108] width 8 height 8
drag, startPoint x: 836, startPoint y: 110, endPoint x: 849, endPoint y: 117, distance: 14.6
click at [849, 117] on div at bounding box center [803, 135] width 163 height 206
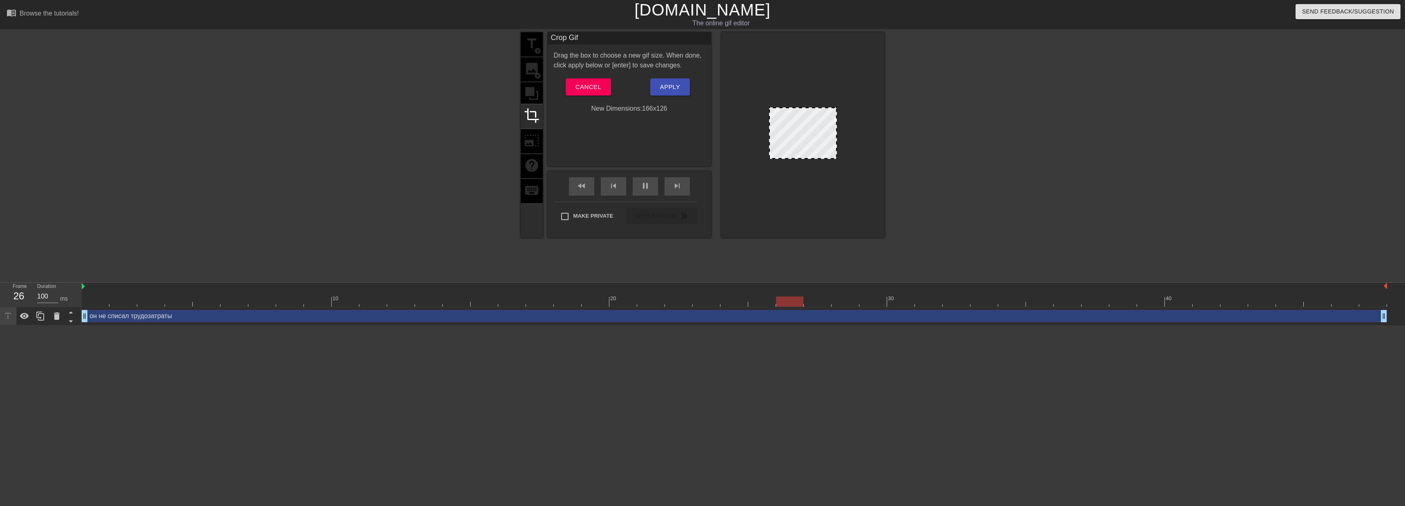
drag, startPoint x: 834, startPoint y: 115, endPoint x: 897, endPoint y: 82, distance: 71.5
click at [897, 82] on div "title add_circle image add_circle crop photo_size_select_large help keyboard Cr…" at bounding box center [702, 154] width 1405 height 245
click at [640, 116] on div "Crop Gif Drag the box to choose a new gif size. When done, click apply below or…" at bounding box center [629, 99] width 163 height 134
click at [532, 139] on div "title add_circle image add_circle crop photo_size_select_large help keyboard" at bounding box center [532, 135] width 22 height 206
click at [597, 87] on span "Cancel" at bounding box center [589, 87] width 26 height 11
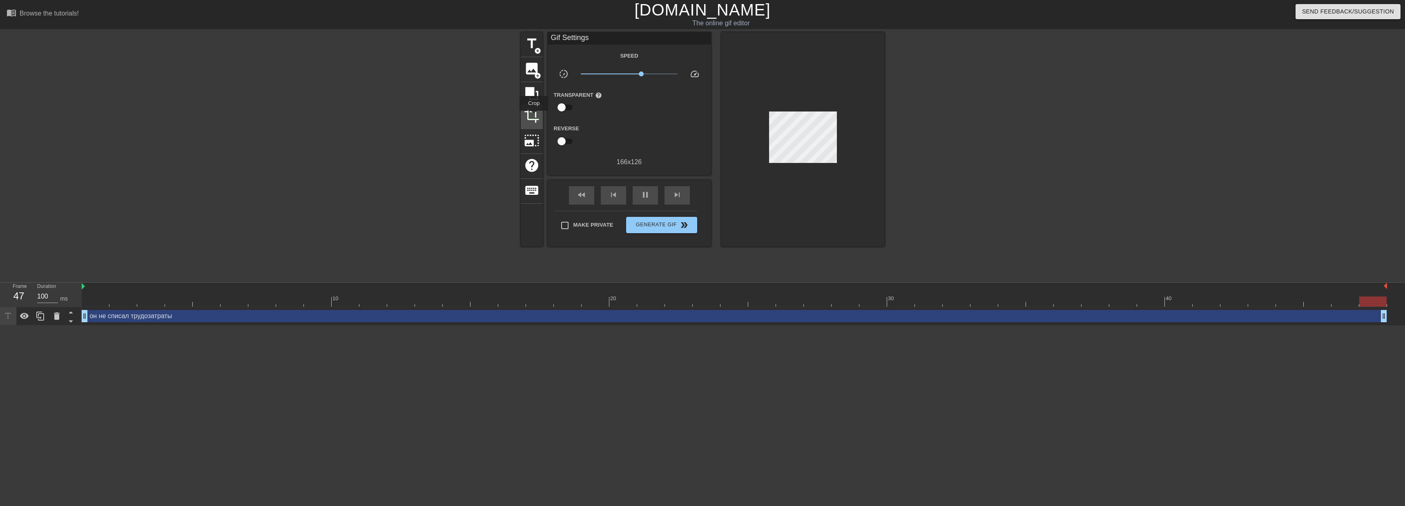
click at [534, 116] on span "crop" at bounding box center [532, 116] width 16 height 16
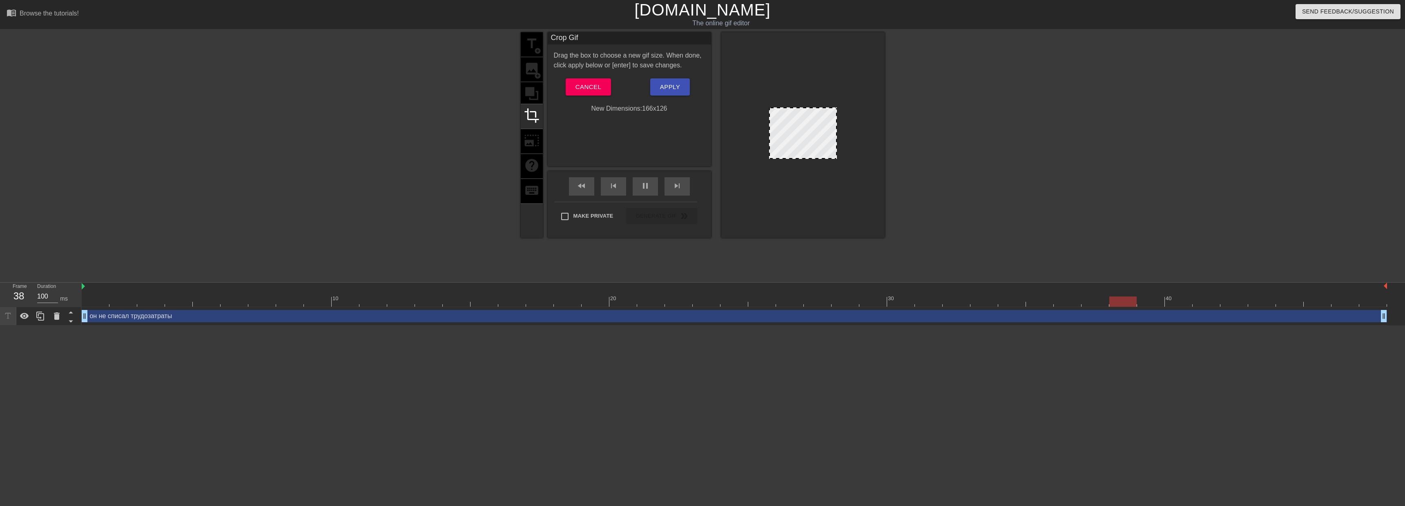
click at [534, 132] on div "title add_circle image add_circle crop photo_size_select_large help keyboard" at bounding box center [532, 135] width 22 height 206
click at [574, 103] on div "Drag the box to choose a new gif size. When done, click apply below or [enter] …" at bounding box center [629, 82] width 151 height 63
click at [581, 92] on button "Cancel" at bounding box center [588, 86] width 45 height 17
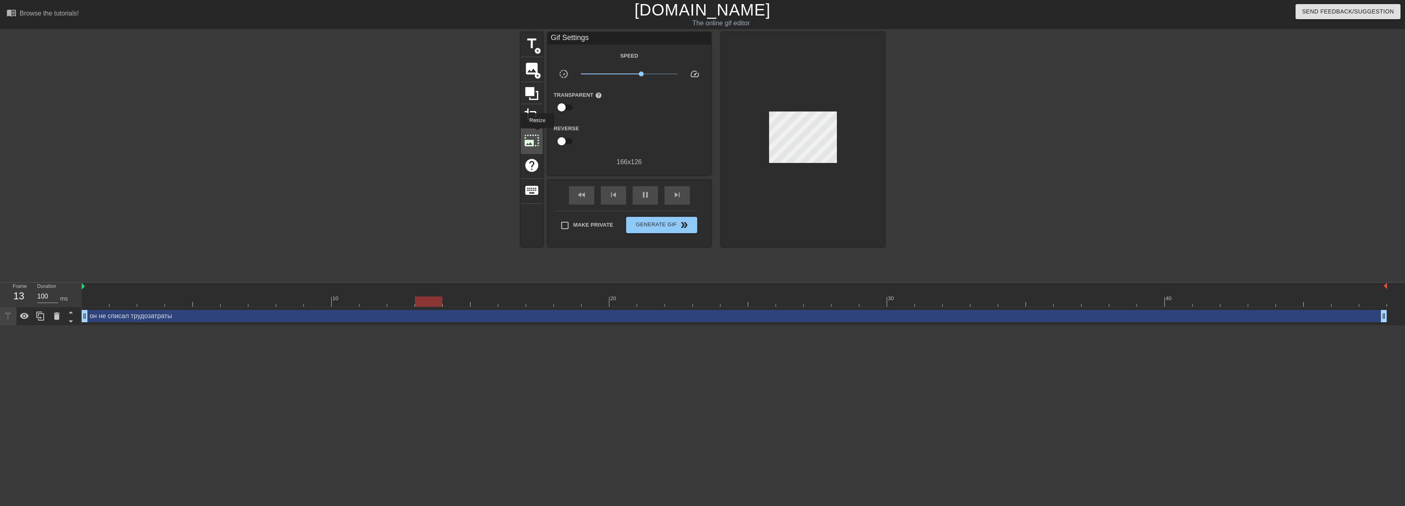
click at [536, 134] on span "photo_size_select_large" at bounding box center [532, 141] width 16 height 16
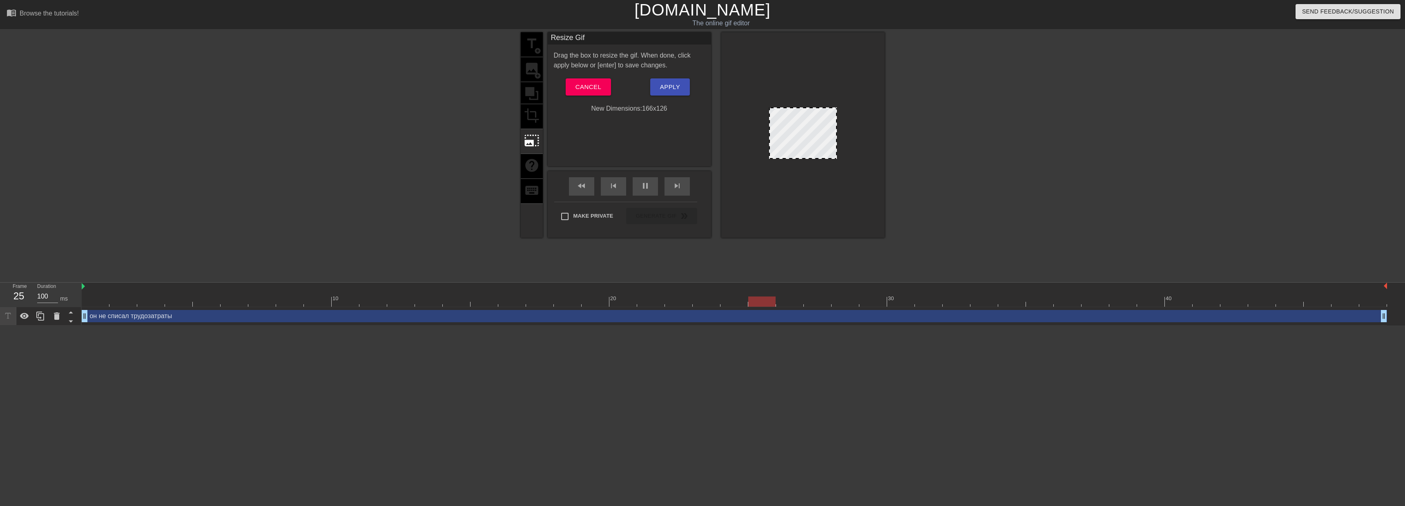
drag, startPoint x: 836, startPoint y: 139, endPoint x: 854, endPoint y: 141, distance: 18.1
click at [854, 141] on div at bounding box center [803, 135] width 163 height 206
drag, startPoint x: 778, startPoint y: 157, endPoint x: 859, endPoint y: 222, distance: 104.1
click at [859, 222] on div at bounding box center [803, 135] width 163 height 206
click at [670, 91] on span "Apply" at bounding box center [670, 87] width 20 height 11
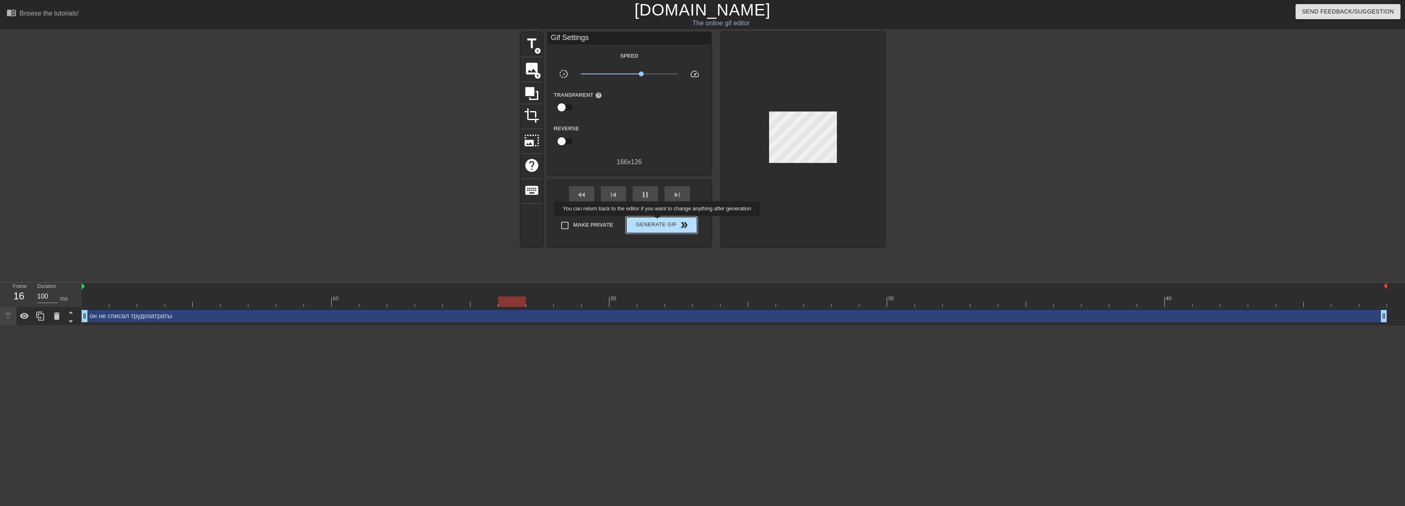
click at [663, 222] on span "Generate Gif double_arrow" at bounding box center [662, 225] width 64 height 10
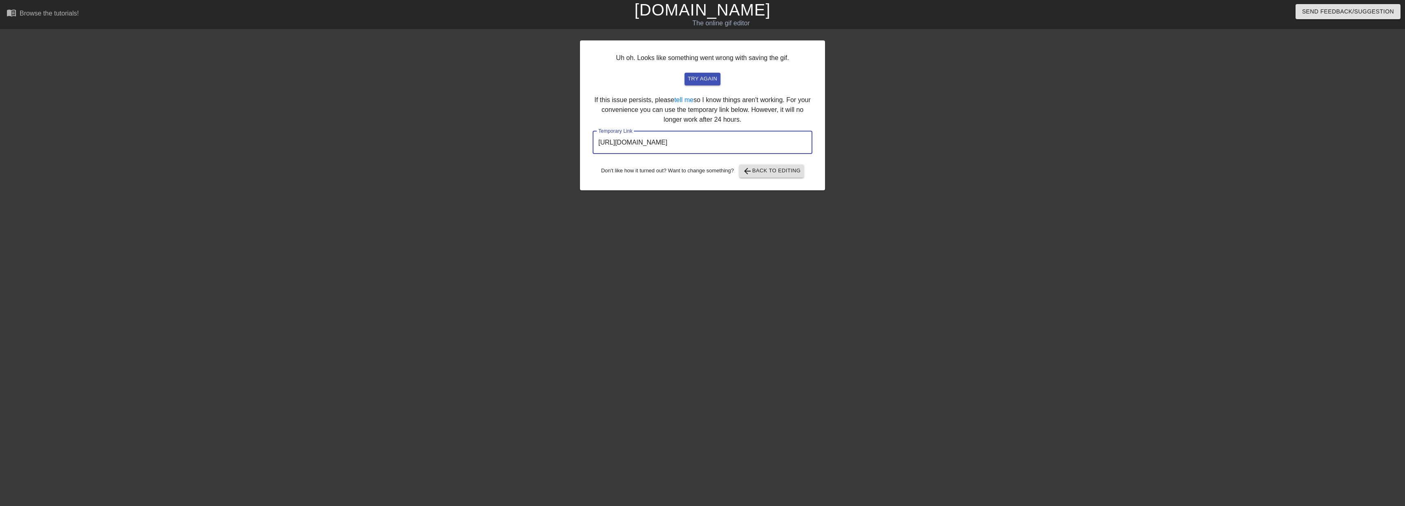
click at [715, 138] on input "[URL][DOMAIN_NAME]" at bounding box center [703, 142] width 220 height 23
click at [775, 106] on div "Uh oh. Looks like something went wrong with saving the gif. try again If this i…" at bounding box center [702, 115] width 245 height 150
click at [711, 75] on span "try again" at bounding box center [702, 78] width 29 height 9
